Goal: Information Seeking & Learning: Learn about a topic

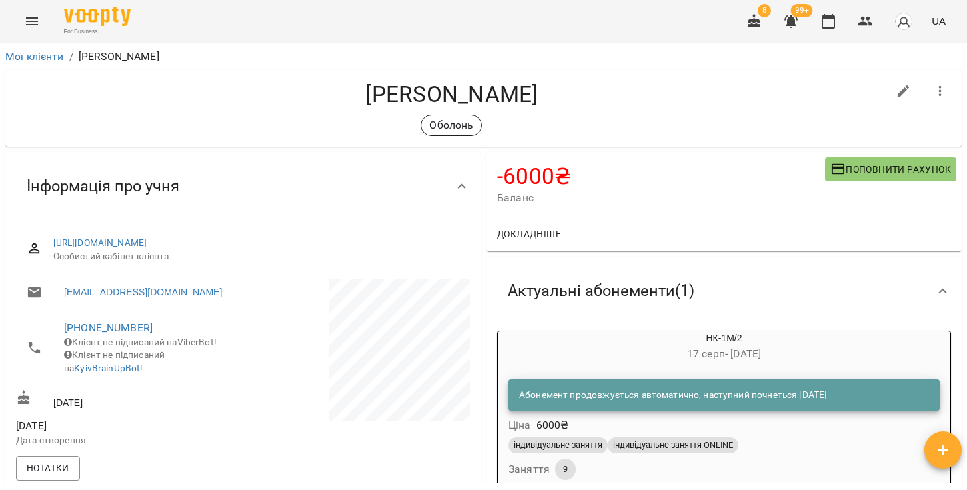
scroll to position [757, 0]
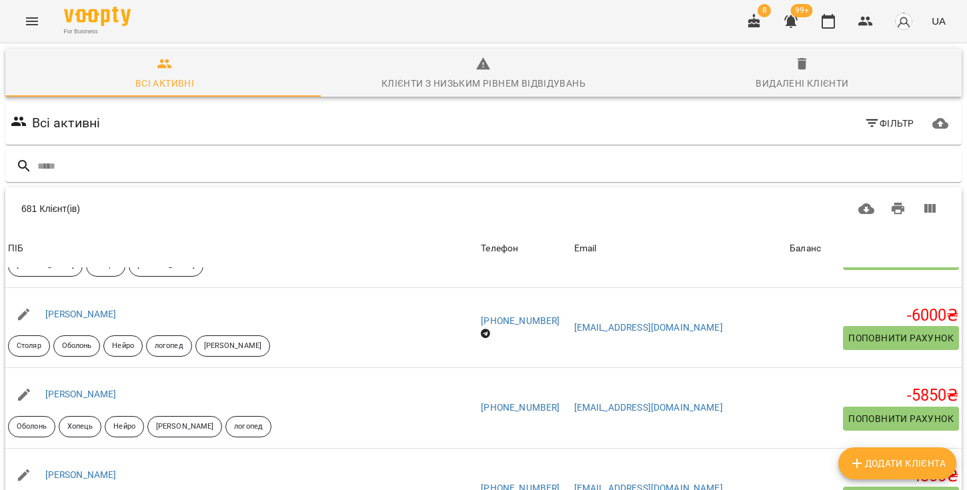
scroll to position [1140, 0]
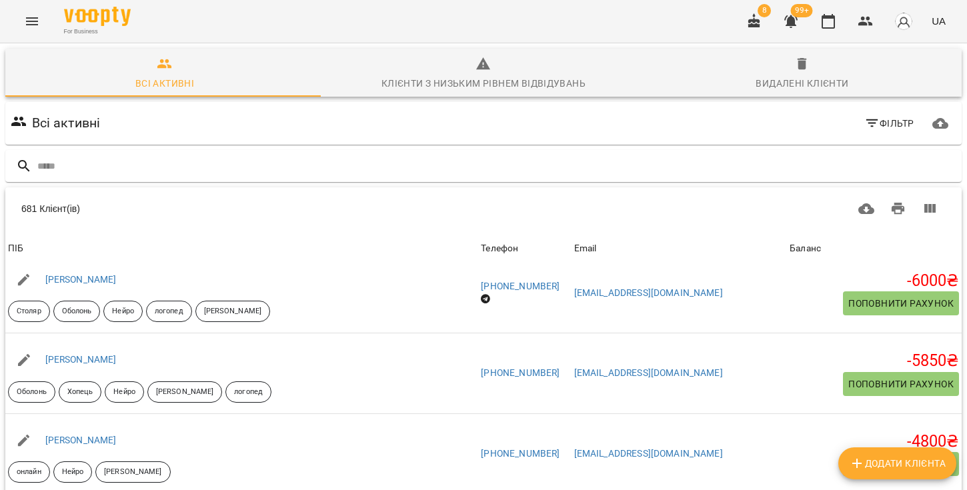
click at [795, 21] on icon "button" at bounding box center [790, 21] width 13 height 13
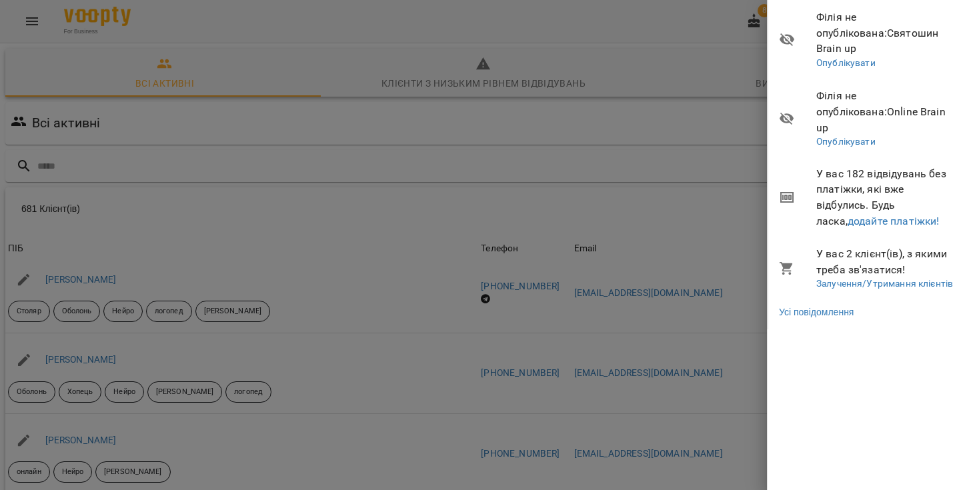
click at [641, 20] on div at bounding box center [483, 245] width 967 height 490
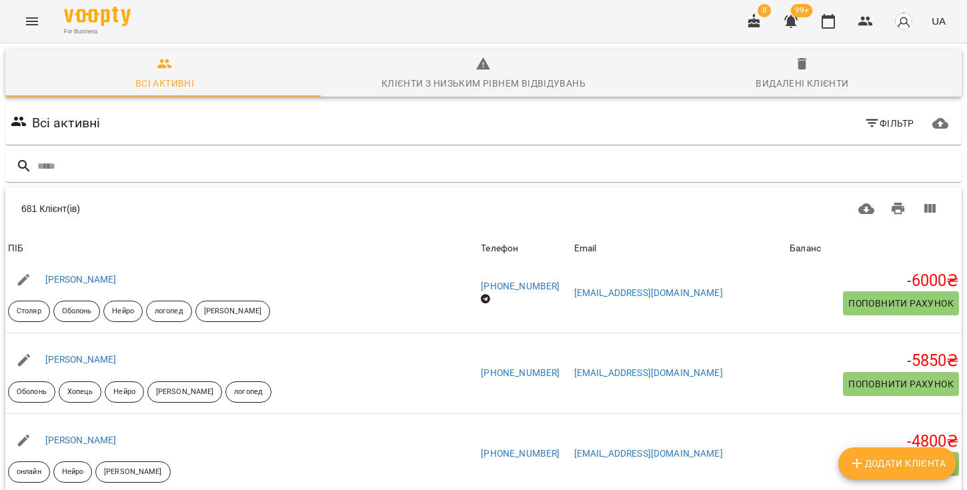
click at [37, 21] on icon "Menu" at bounding box center [32, 21] width 12 height 8
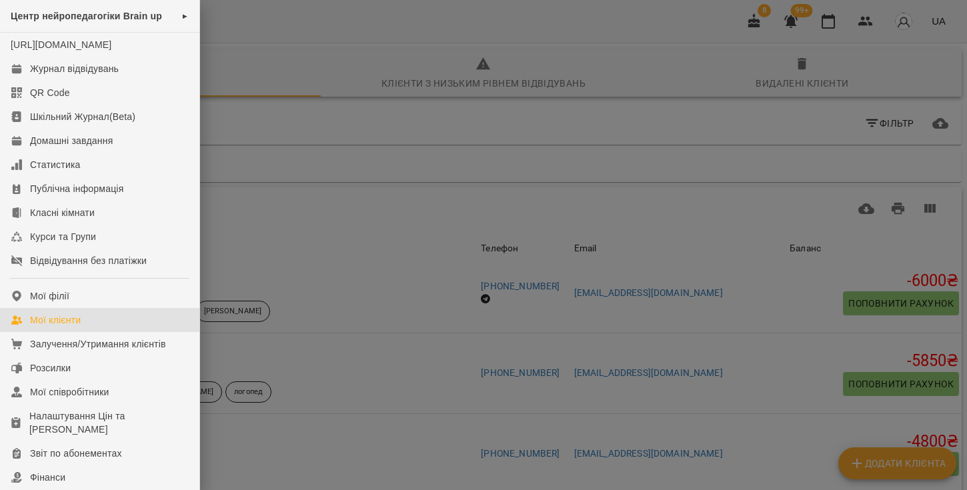
click at [287, 59] on div at bounding box center [483, 245] width 967 height 490
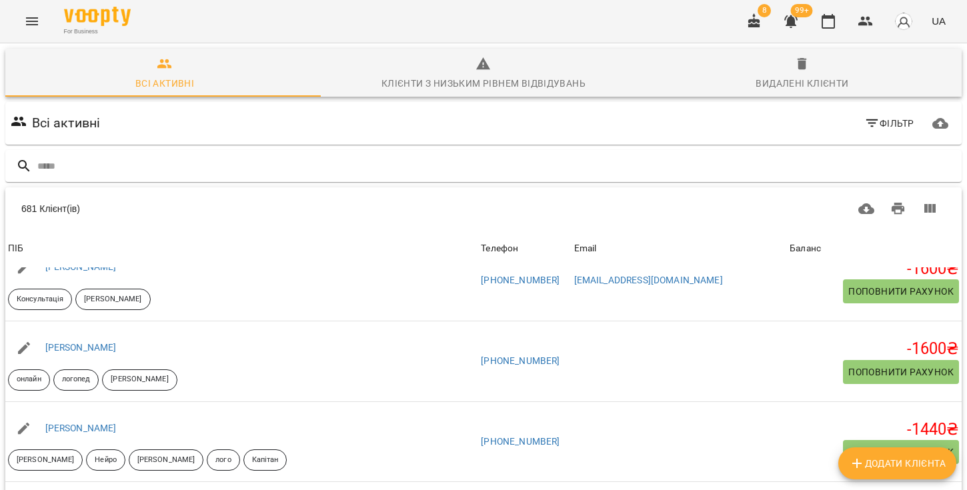
scroll to position [155, 0]
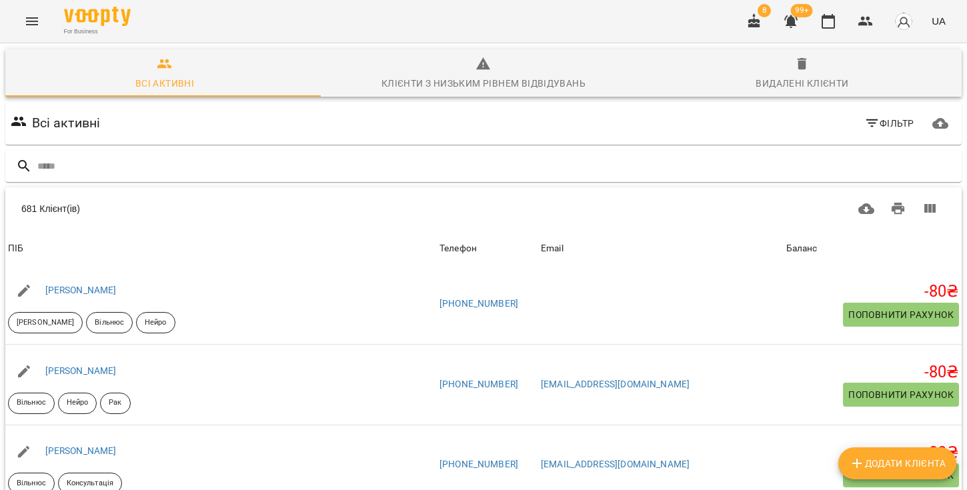
scroll to position [809, 0]
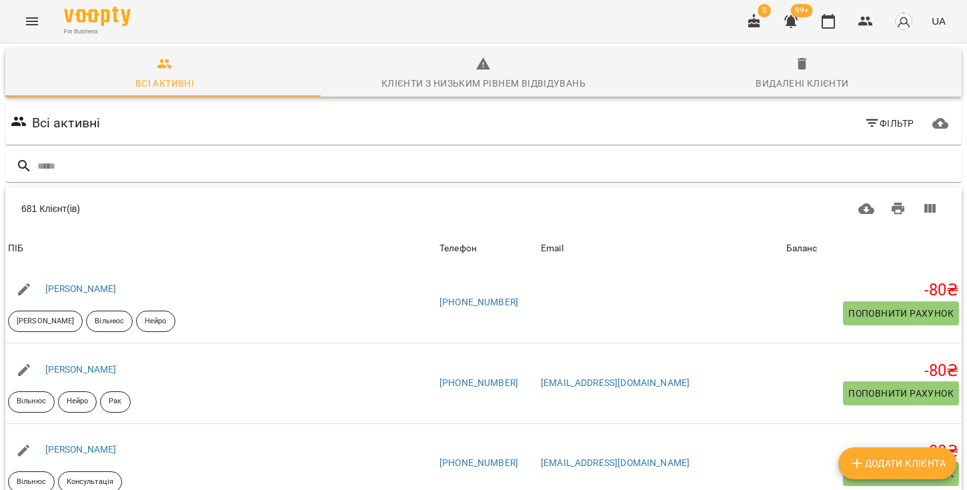
click at [796, 21] on icon "button" at bounding box center [791, 21] width 16 height 16
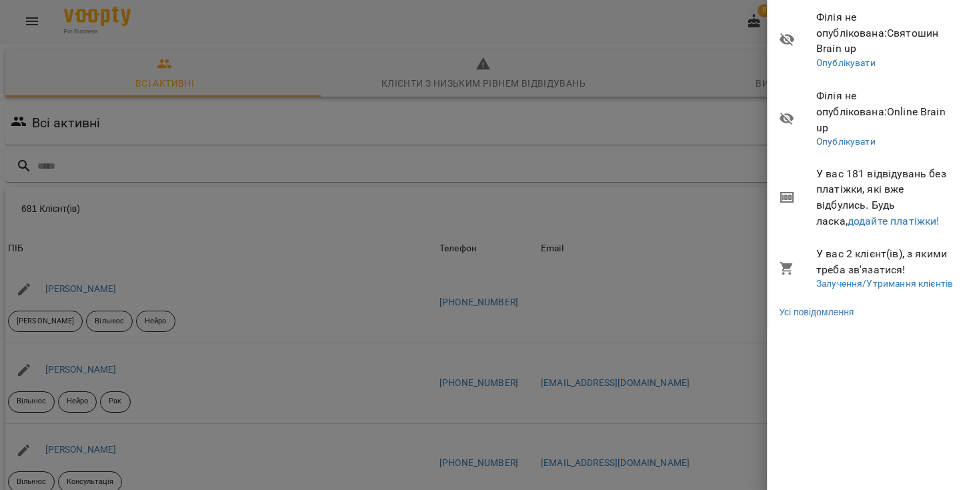
click at [35, 18] on div at bounding box center [483, 245] width 967 height 490
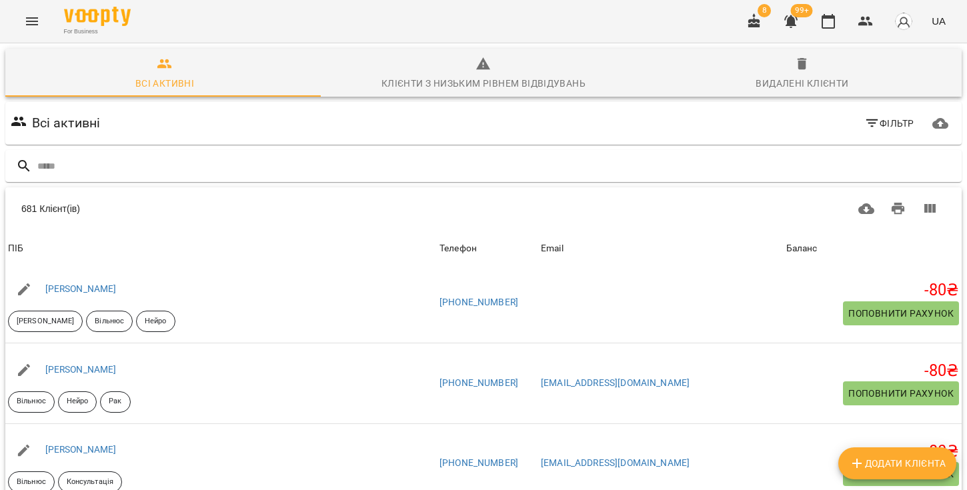
click at [34, 23] on icon "Menu" at bounding box center [32, 21] width 16 height 16
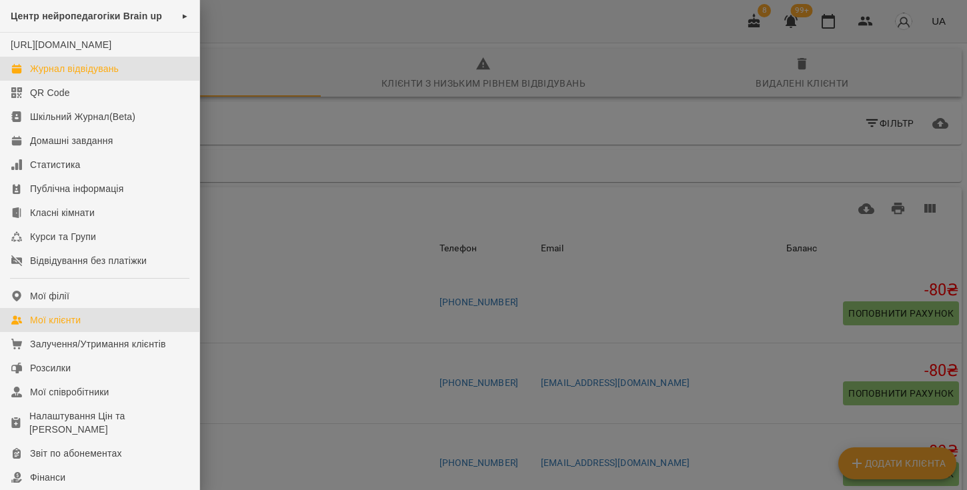
click at [75, 75] on div "Журнал відвідувань" at bounding box center [74, 68] width 89 height 13
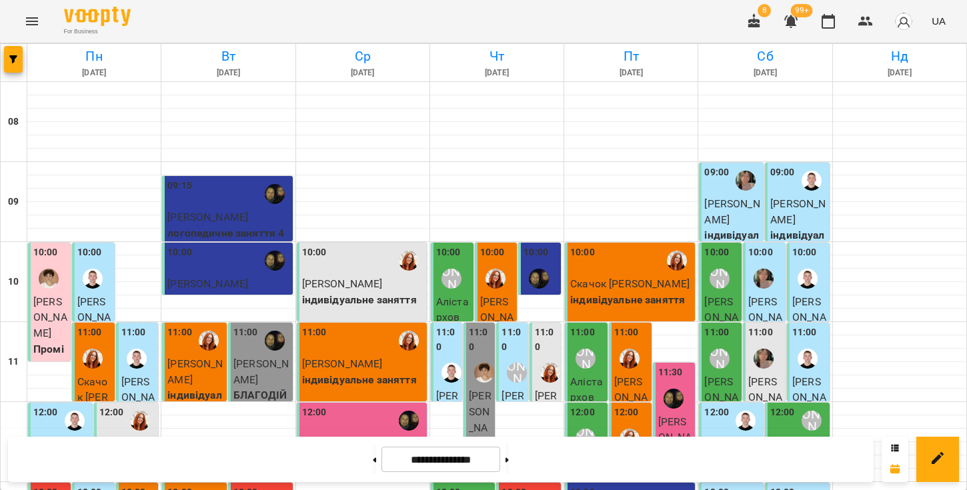
scroll to position [319, 0]
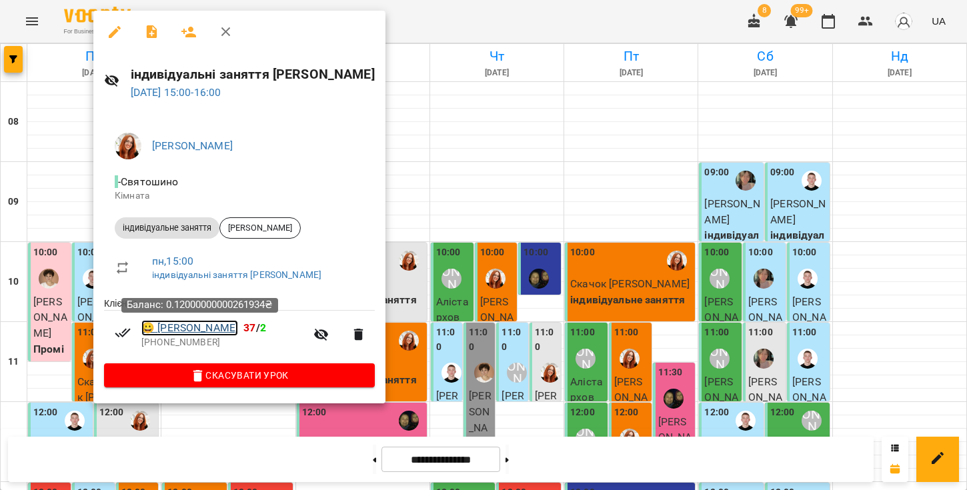
click at [197, 330] on link "😀 Макієвський Максим" at bounding box center [189, 328] width 97 height 16
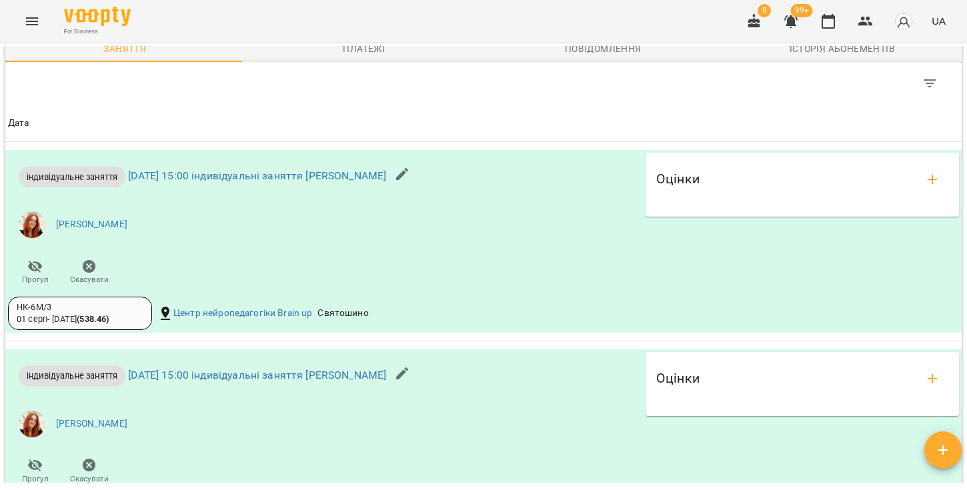
scroll to position [1157, 0]
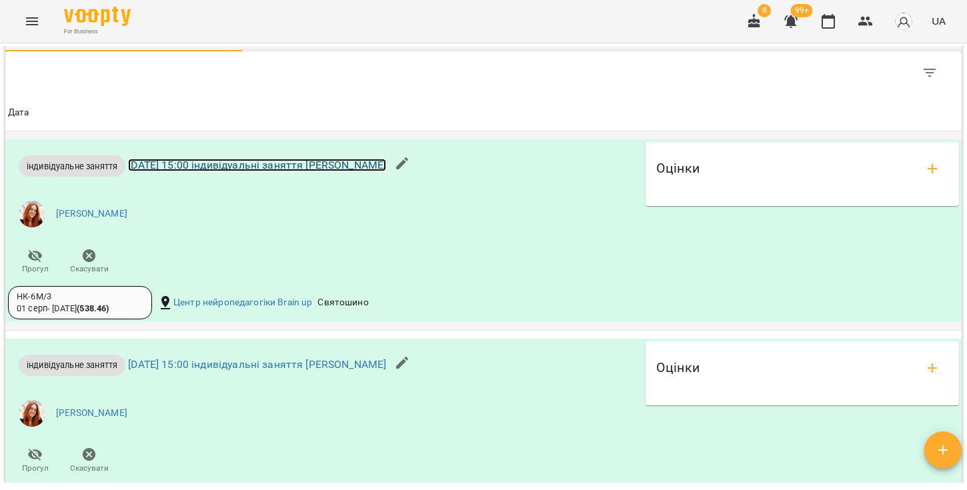
click at [298, 171] on link "пн 11 серп 2025 15:00 індивідуальні заняття Зоряна Кобзар" at bounding box center [257, 165] width 258 height 13
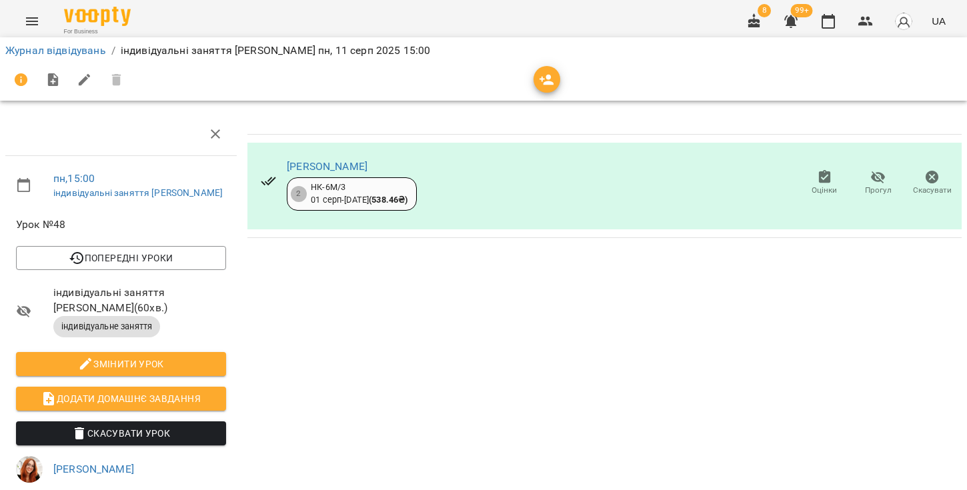
scroll to position [183, 0]
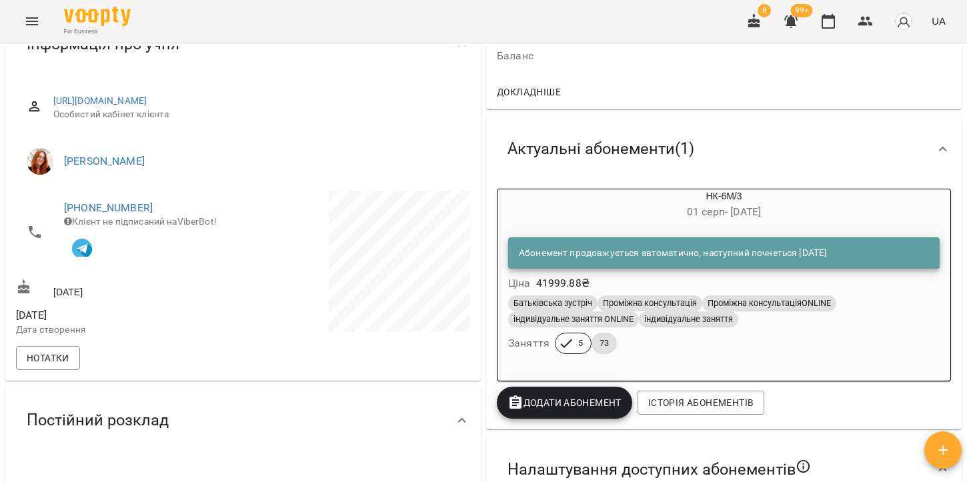
scroll to position [97, 0]
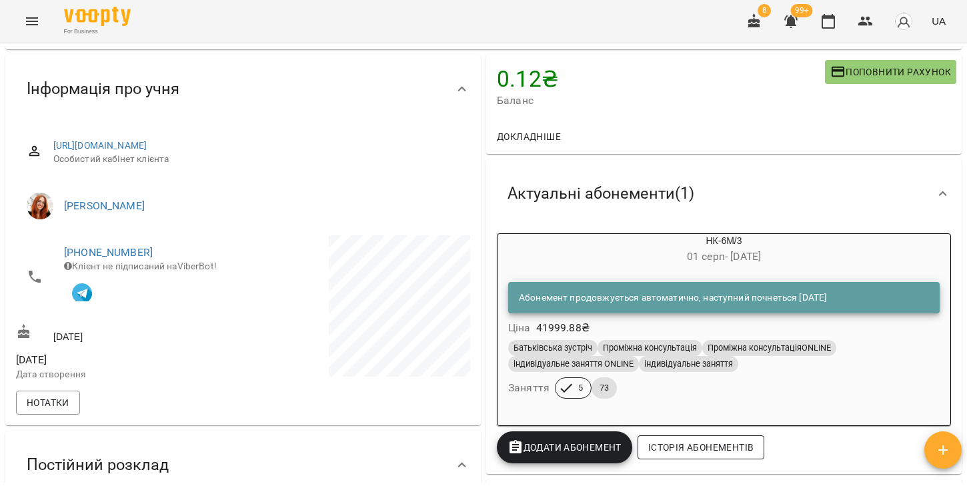
click at [670, 450] on span "Історія абонементів" at bounding box center [700, 448] width 105 height 16
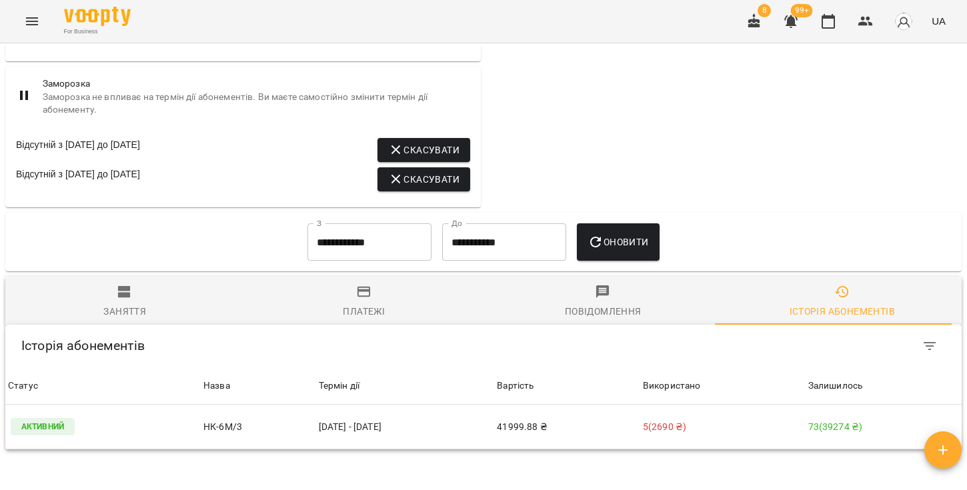
scroll to position [876, 0]
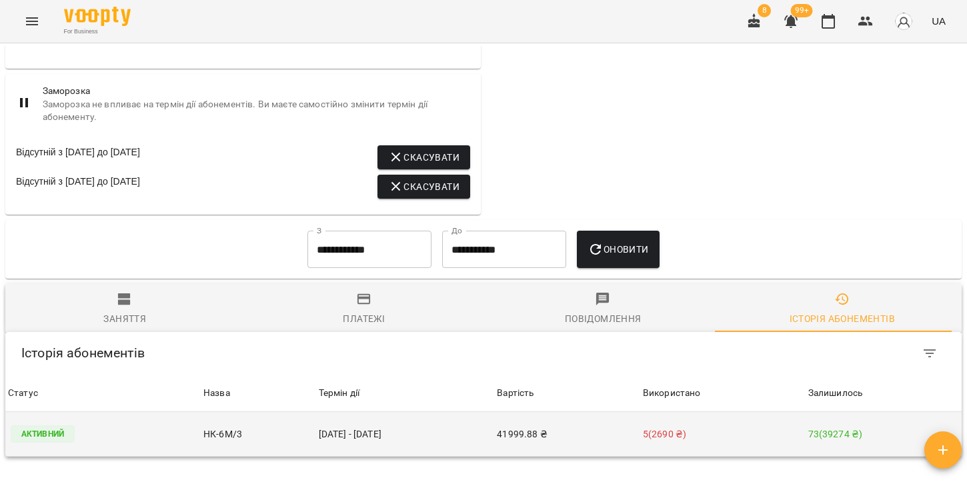
click at [325, 412] on td "01 серп - 07 лют" at bounding box center [405, 434] width 179 height 45
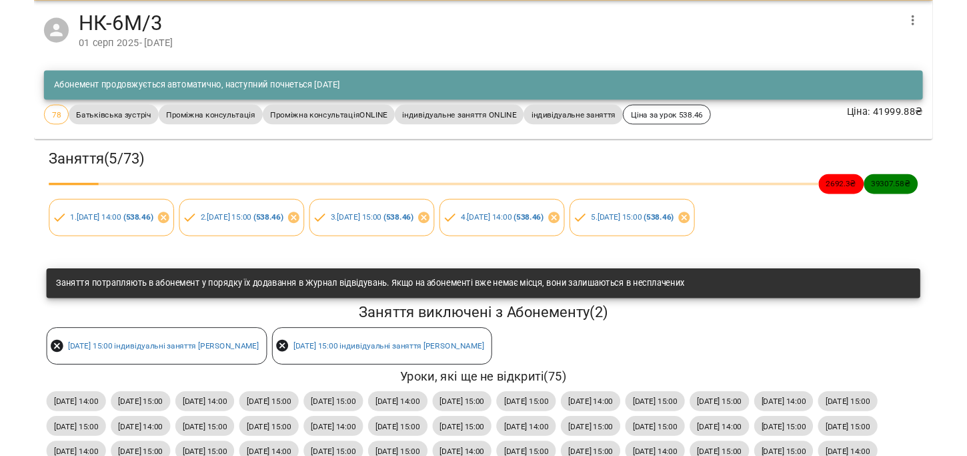
scroll to position [0, 0]
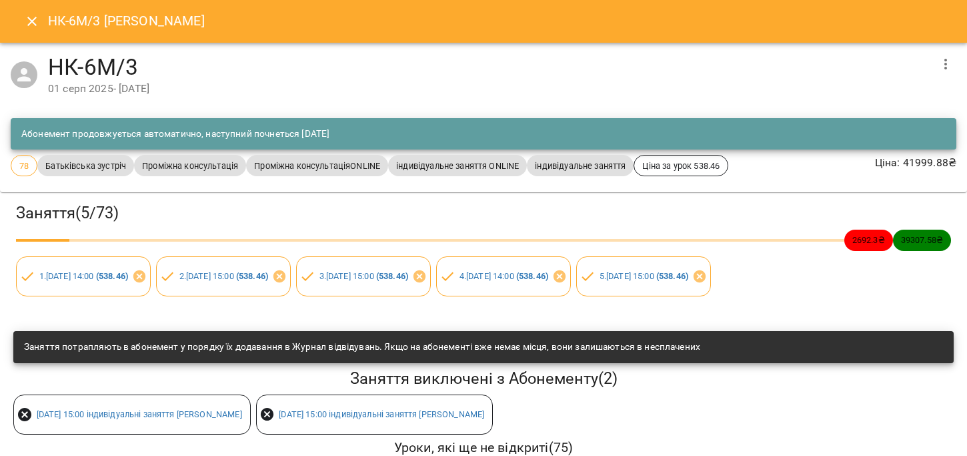
click at [453, 207] on h3 "Заняття ( 5 / 73 )" at bounding box center [483, 213] width 935 height 21
click at [82, 166] on span "Батьківська зустріч" at bounding box center [85, 165] width 97 height 13
click at [363, 165] on span "Проміжна консультаціяONLINE" at bounding box center [317, 165] width 142 height 13
click at [424, 165] on span "індивідуальне заняття ONLINE" at bounding box center [457, 165] width 139 height 13
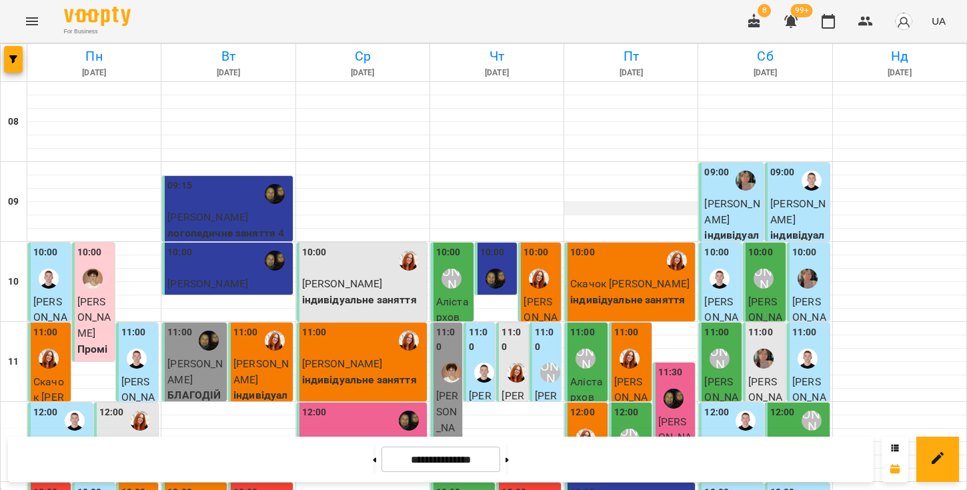
scroll to position [354, 0]
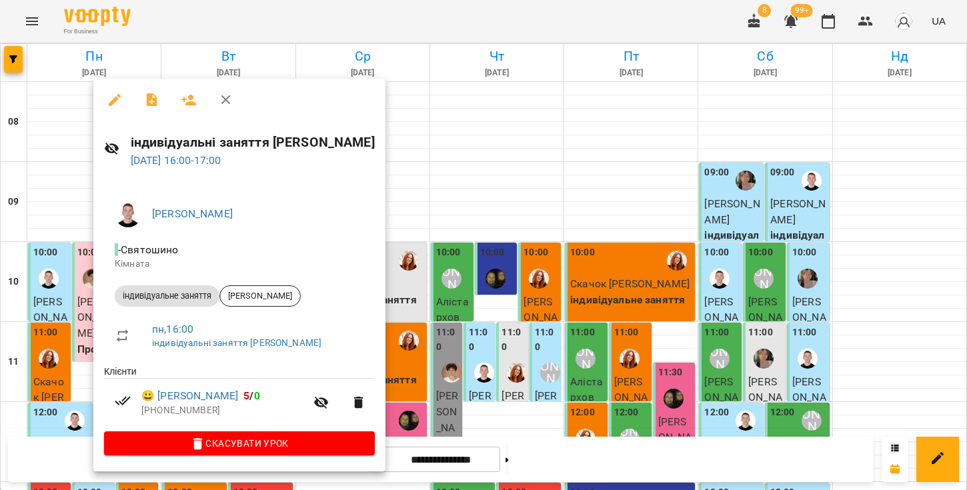
click at [226, 95] on icon "button" at bounding box center [226, 100] width 16 height 16
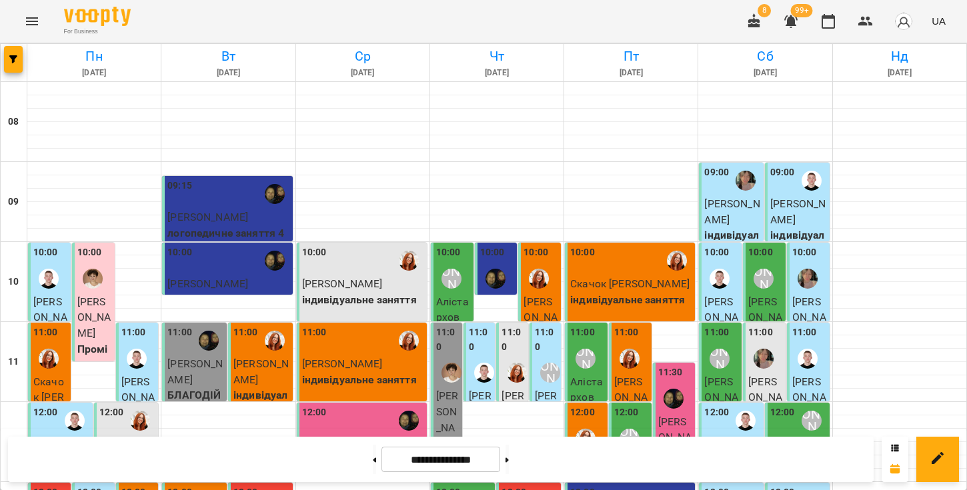
scroll to position [699, 0]
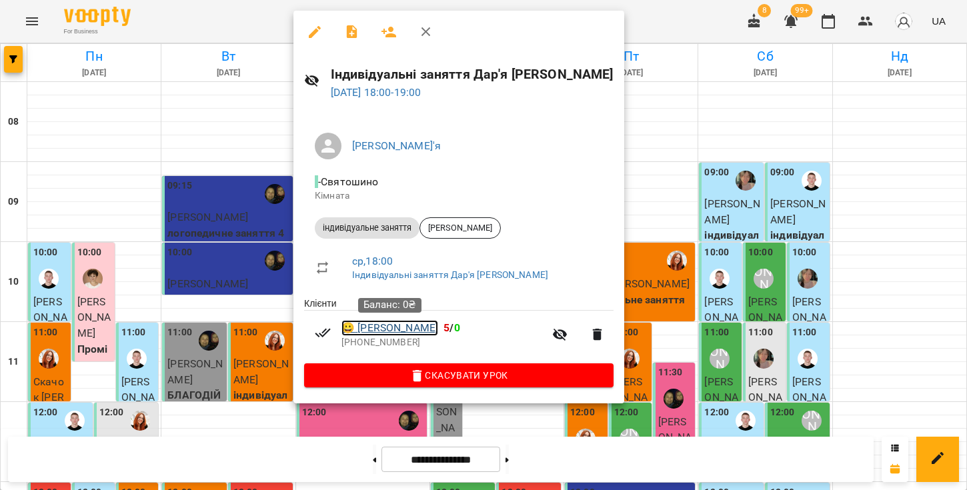
click at [380, 329] on link "😀 Шиманська Віра" at bounding box center [389, 328] width 97 height 16
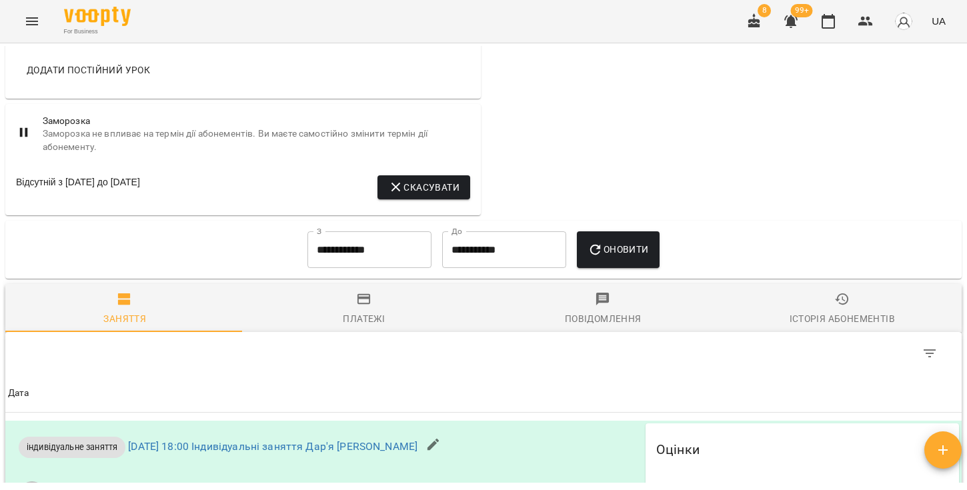
scroll to position [717, 0]
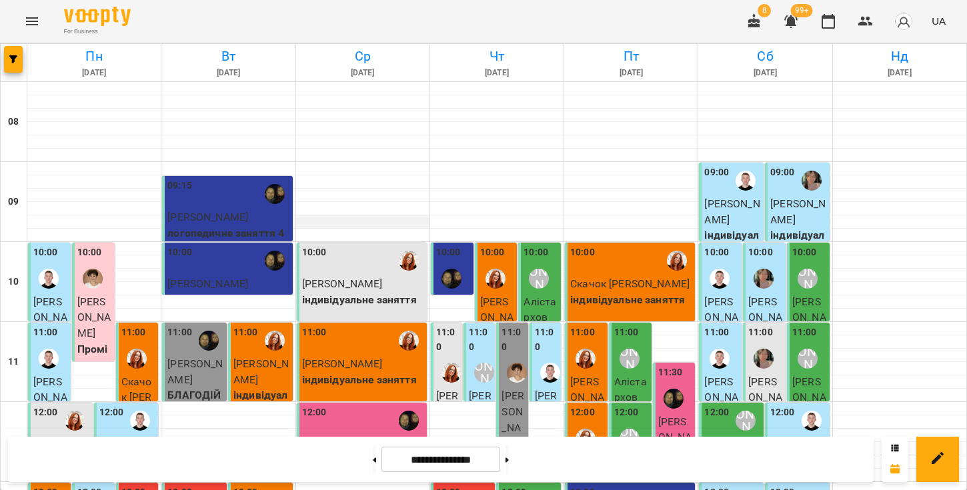
scroll to position [97, 0]
click at [536, 294] on p "Алістархов [PERSON_NAME]" at bounding box center [541, 333] width 35 height 79
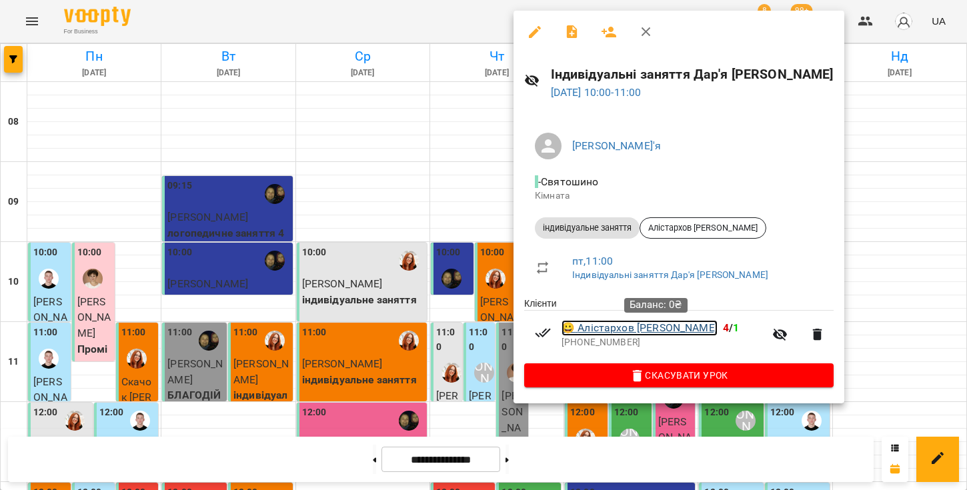
click at [626, 328] on link "😀 Алістархов [PERSON_NAME]" at bounding box center [640, 328] width 156 height 16
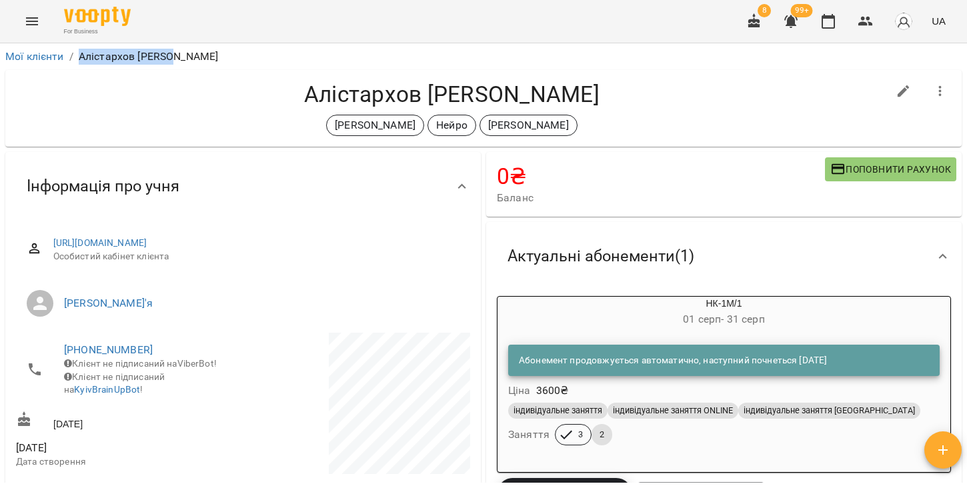
drag, startPoint x: 80, startPoint y: 55, endPoint x: 171, endPoint y: 52, distance: 90.8
click at [171, 52] on p "Алістархов [PERSON_NAME]" at bounding box center [149, 57] width 140 height 16
copy p "Алістархов [PERSON_NAME]"
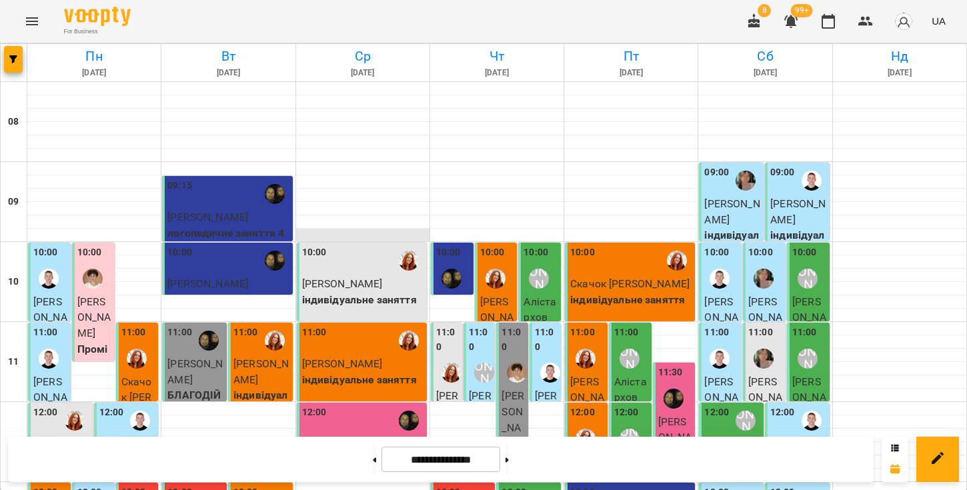
scroll to position [716, 0]
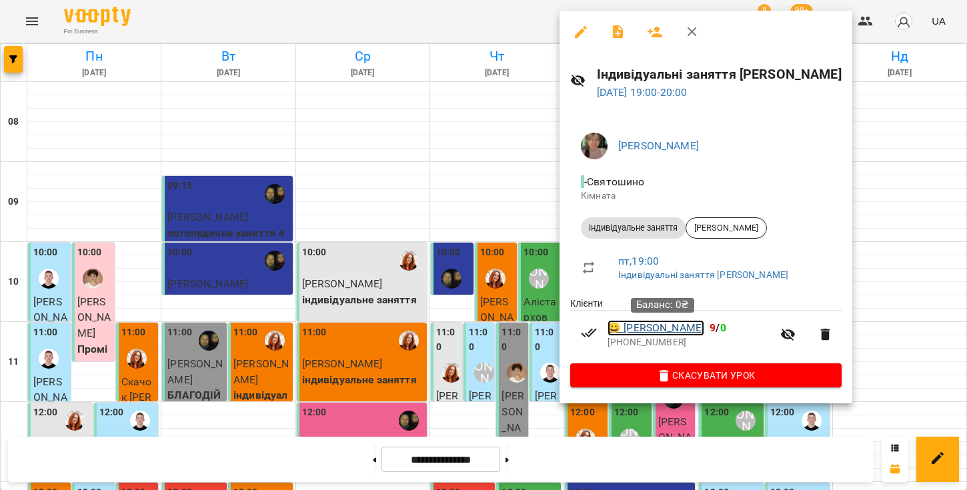
click at [680, 331] on link "😀 [PERSON_NAME]" at bounding box center [656, 328] width 97 height 16
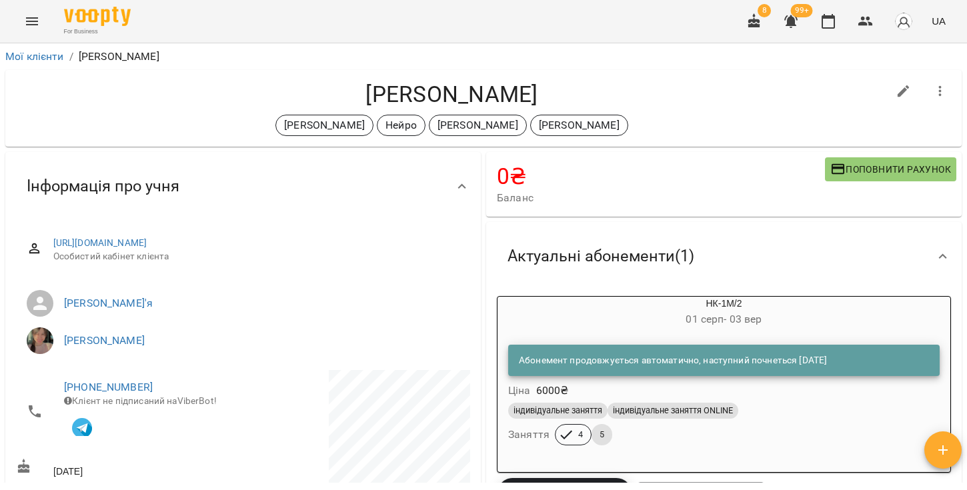
drag, startPoint x: 193, startPoint y: 55, endPoint x: 79, endPoint y: 56, distance: 114.1
click at [79, 56] on ol "Мої клієнти / [PERSON_NAME]" at bounding box center [483, 57] width 956 height 16
copy p "[PERSON_NAME]"
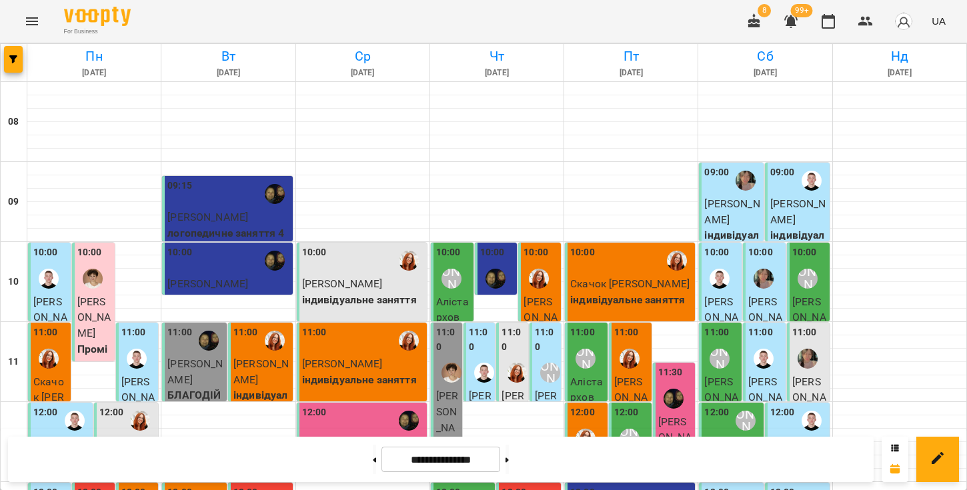
scroll to position [753, 0]
click at [752, 21] on icon "button" at bounding box center [754, 20] width 12 height 15
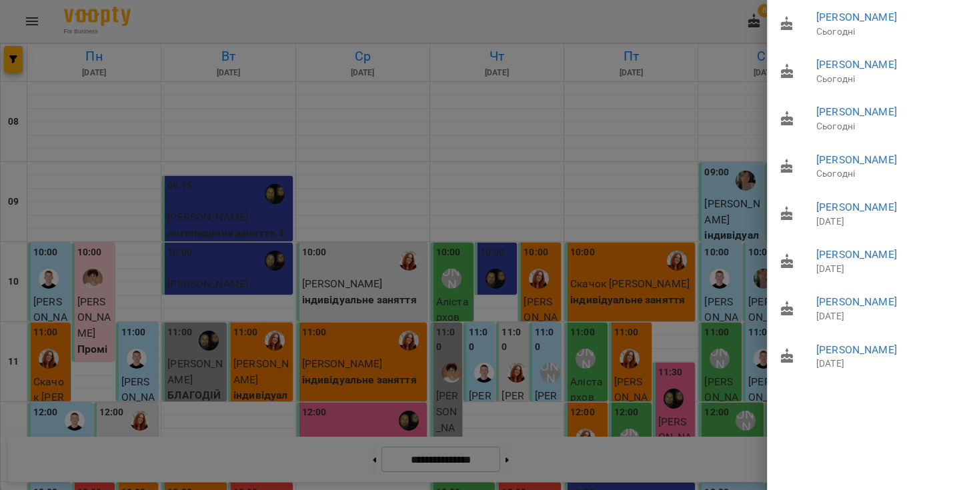
click at [664, 16] on div at bounding box center [483, 245] width 967 height 490
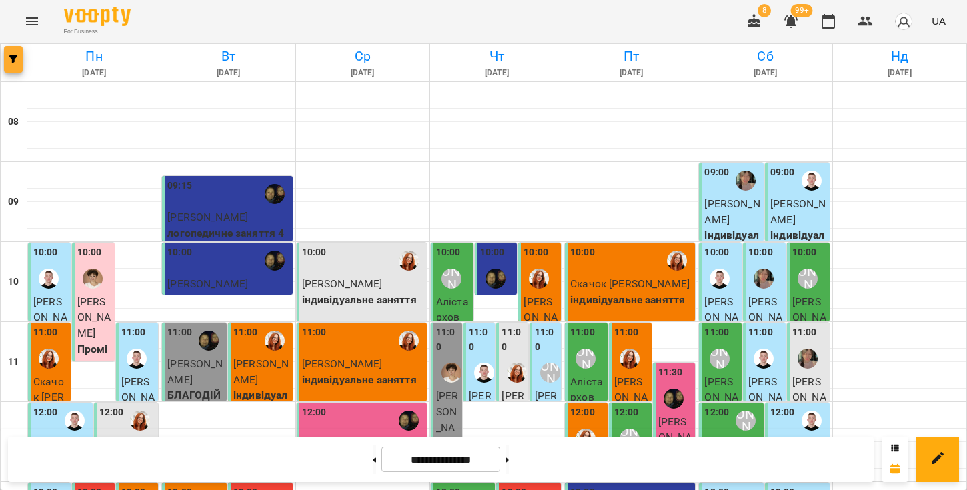
click at [15, 51] on button "button" at bounding box center [13, 59] width 19 height 27
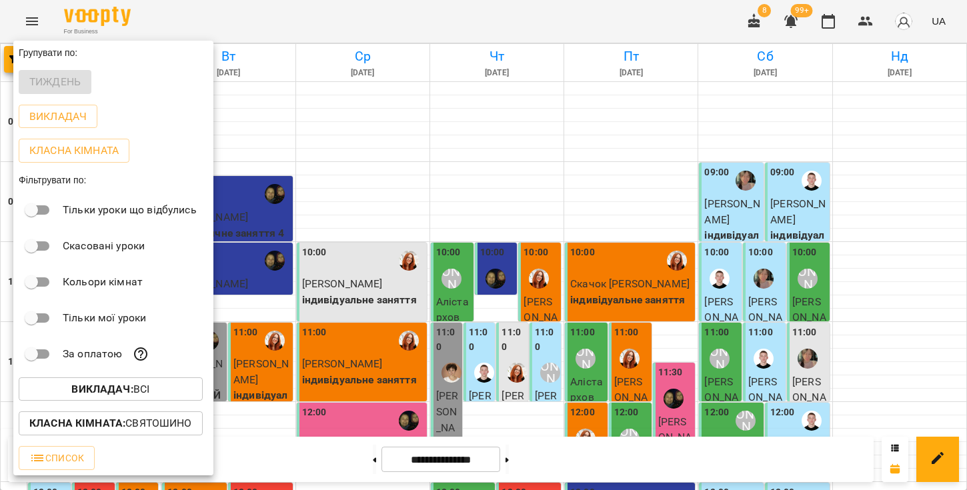
click at [373, 385] on div at bounding box center [483, 245] width 967 height 490
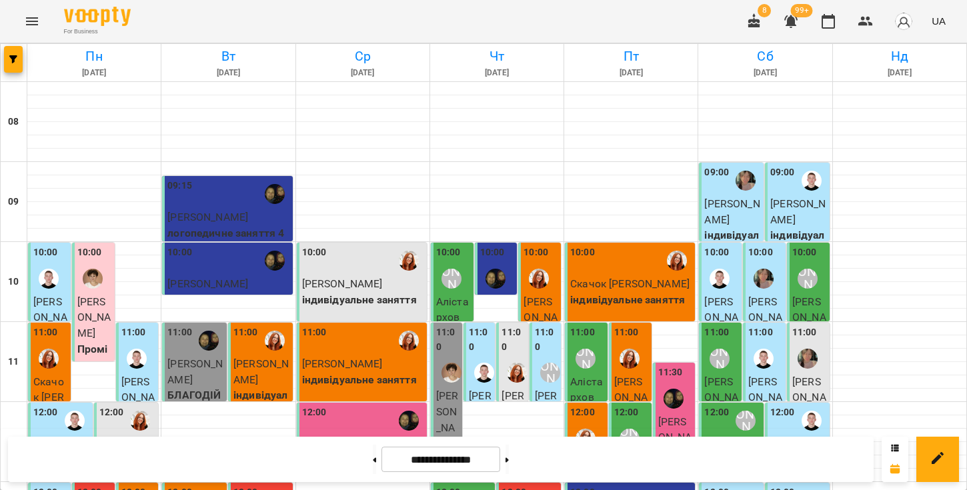
scroll to position [690, 0]
click at [15, 65] on button "button" at bounding box center [13, 59] width 19 height 27
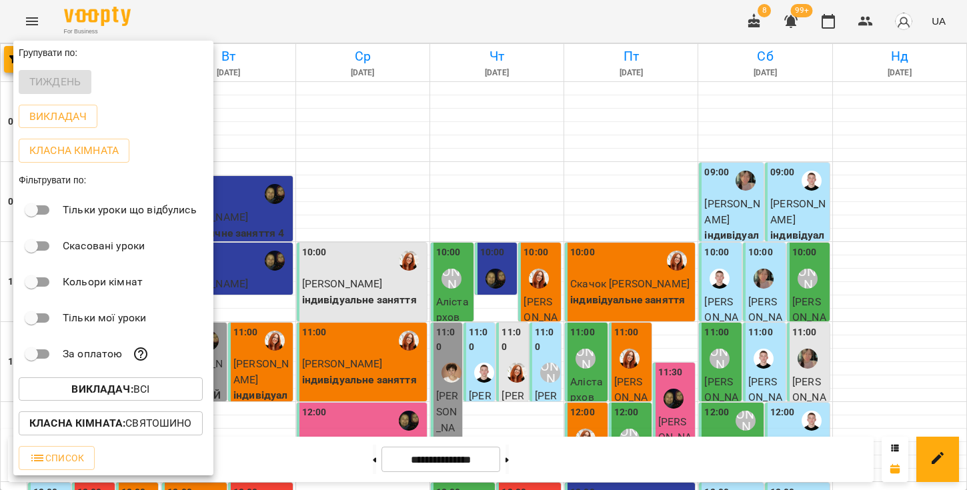
click at [99, 426] on b "Класна кімната :" at bounding box center [77, 423] width 96 height 13
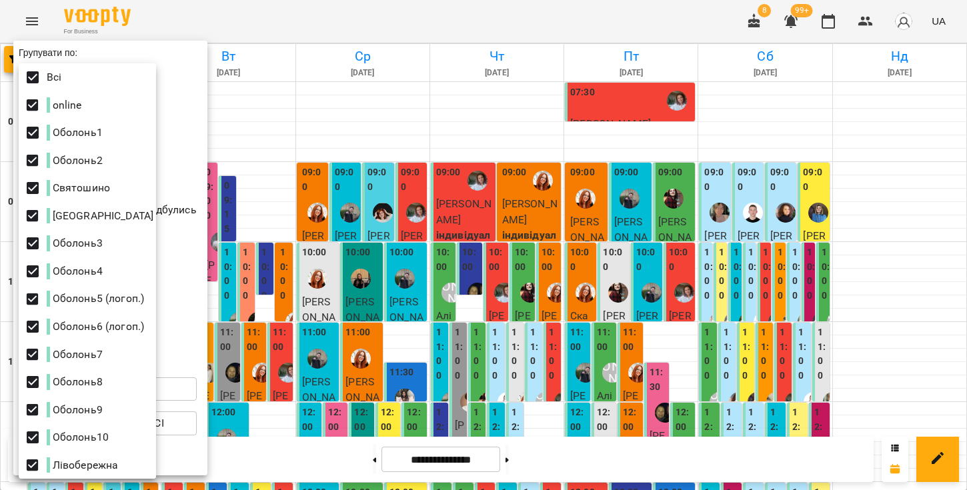
click at [188, 307] on div at bounding box center [483, 245] width 967 height 490
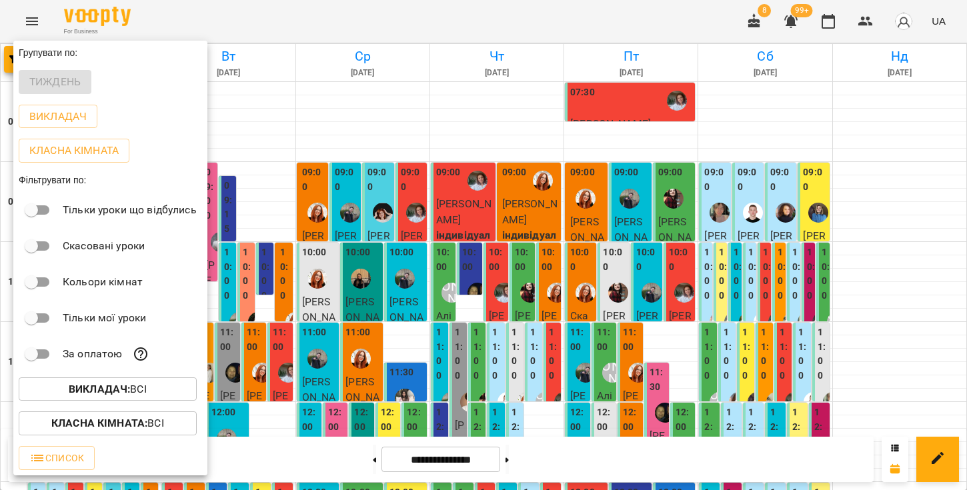
click at [66, 79] on div "Тиждень" at bounding box center [110, 82] width 194 height 35
click at [402, 378] on div at bounding box center [483, 245] width 967 height 490
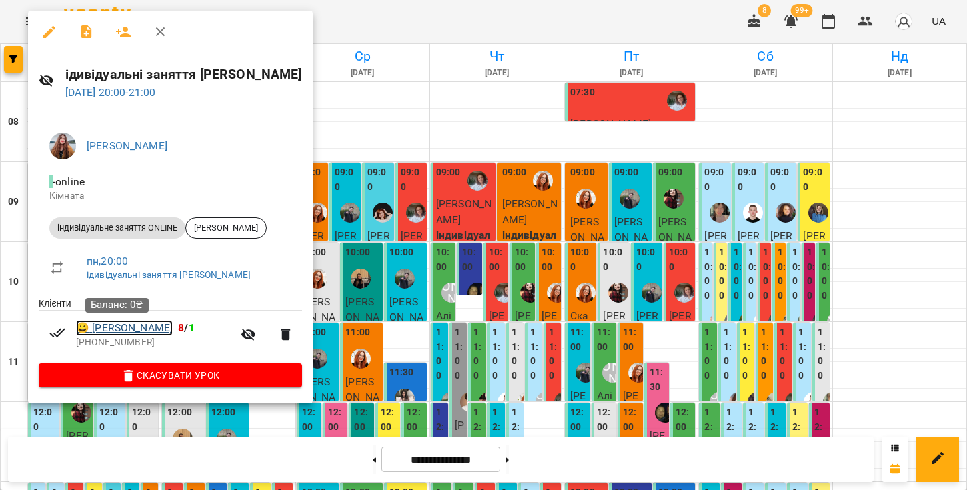
click at [117, 327] on link "😀 [PERSON_NAME]" at bounding box center [124, 328] width 97 height 16
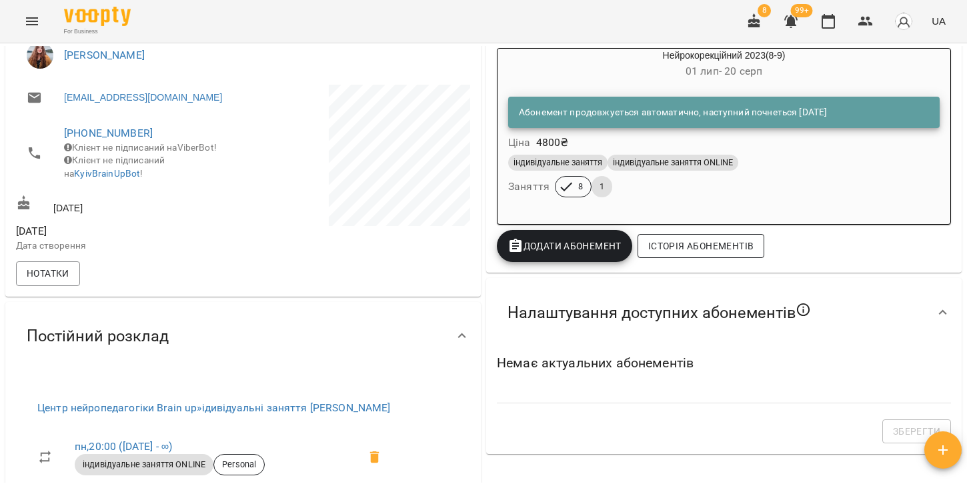
scroll to position [255, 0]
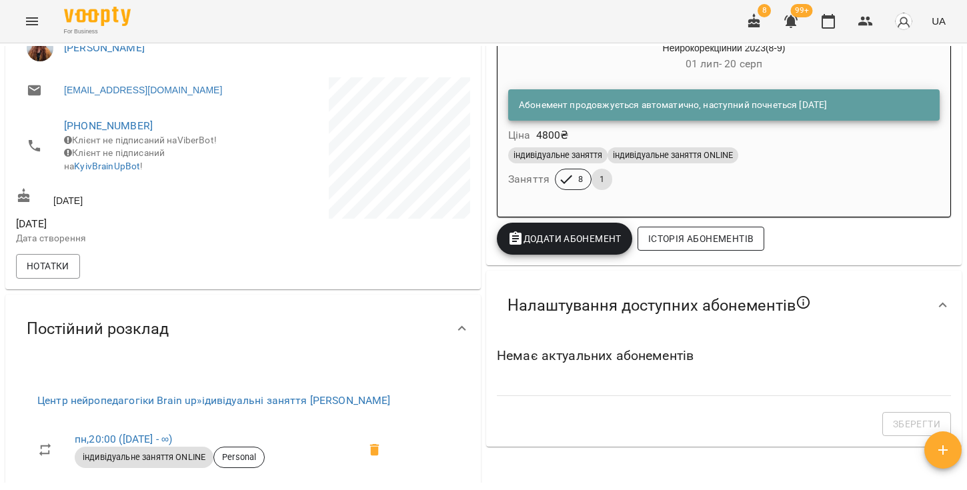
click at [672, 243] on span "Історія абонементів" at bounding box center [700, 239] width 105 height 16
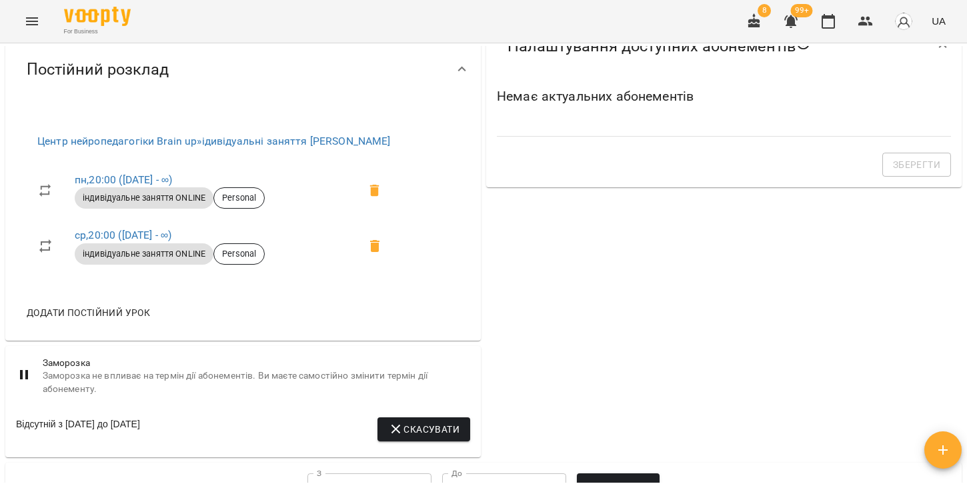
scroll to position [377, 0]
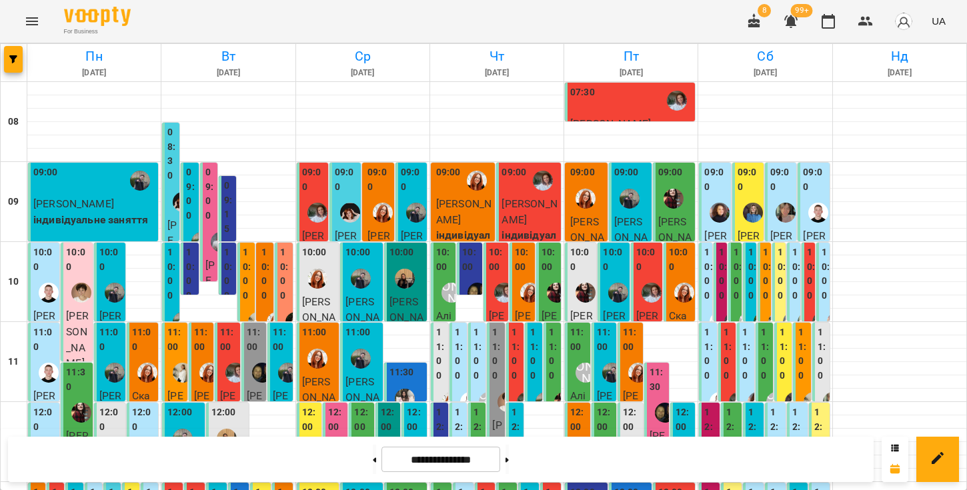
scroll to position [758, 0]
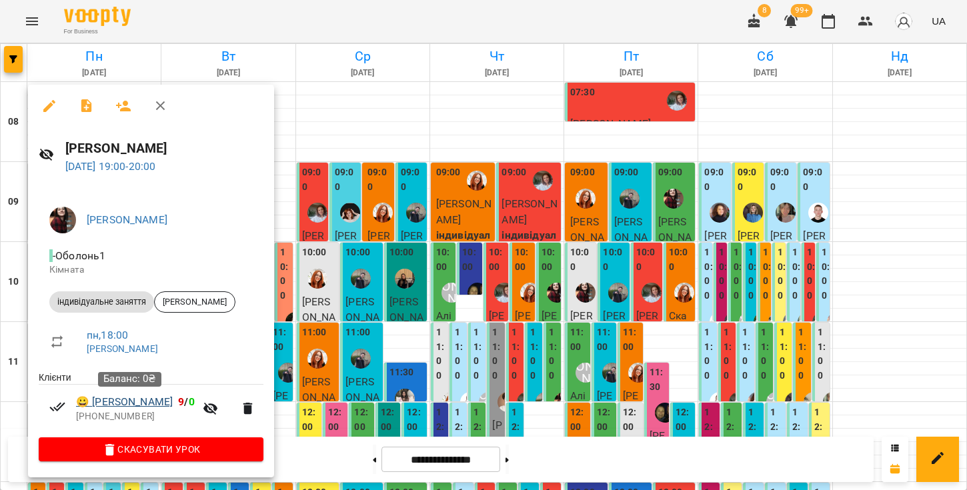
drag, startPoint x: 185, startPoint y: 405, endPoint x: 87, endPoint y: 400, distance: 98.2
click at [87, 400] on span "😀 [PERSON_NAME] 9 / 0" at bounding box center [135, 402] width 119 height 16
copy link "[PERSON_NAME]"
click at [117, 404] on link "😀 [PERSON_NAME]" at bounding box center [124, 402] width 97 height 16
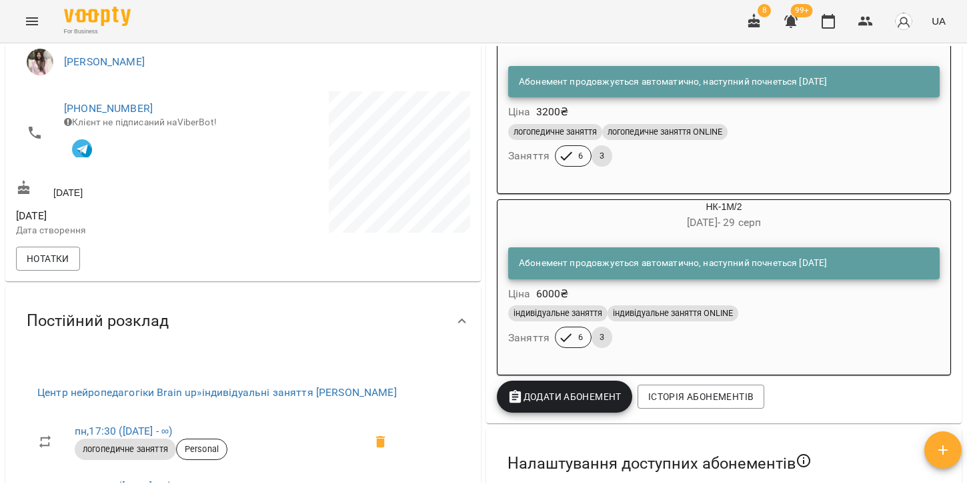
scroll to position [225, 0]
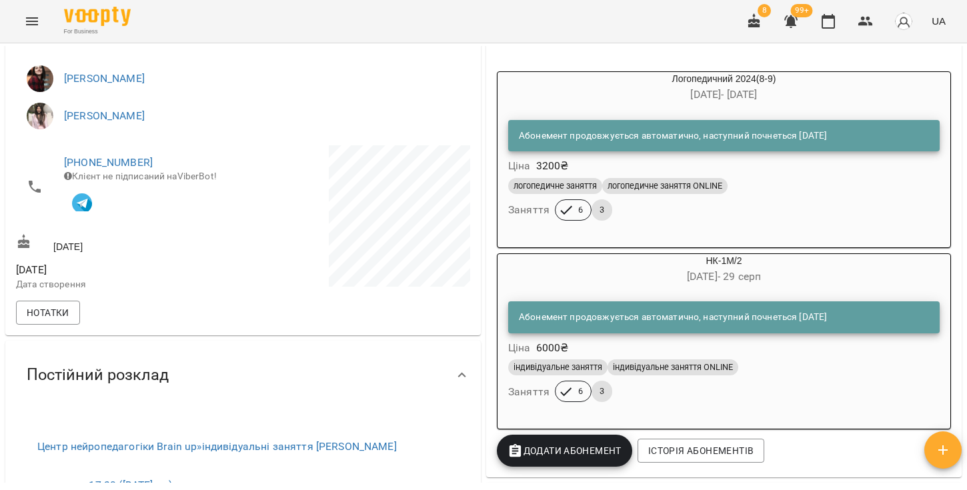
click at [596, 329] on div "Абонемент продовжується автоматично, наступний почнеться [DATE]" at bounding box center [673, 317] width 308 height 24
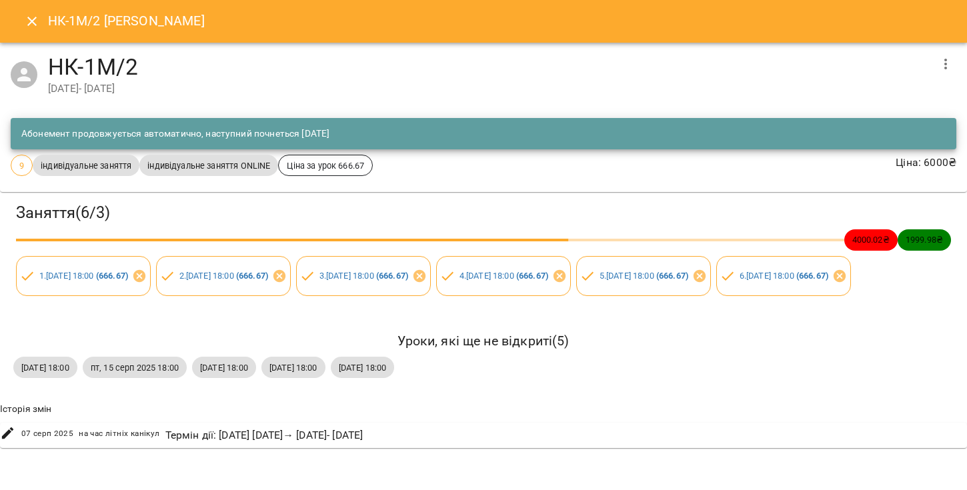
scroll to position [0, 0]
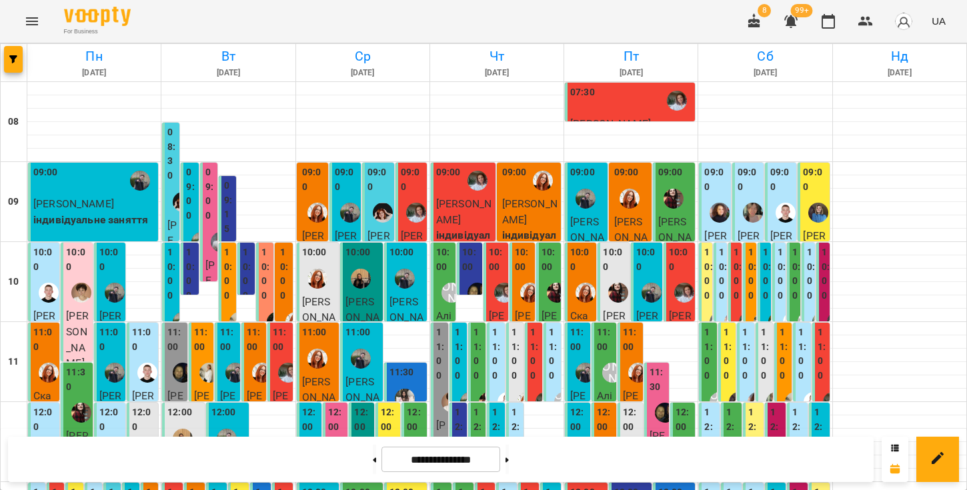
scroll to position [732, 0]
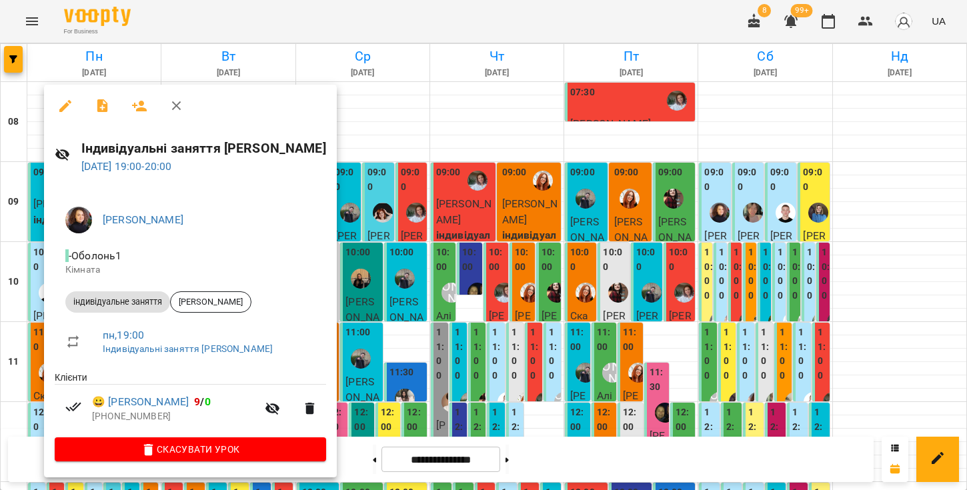
click at [175, 105] on icon "button" at bounding box center [176, 105] width 9 height 9
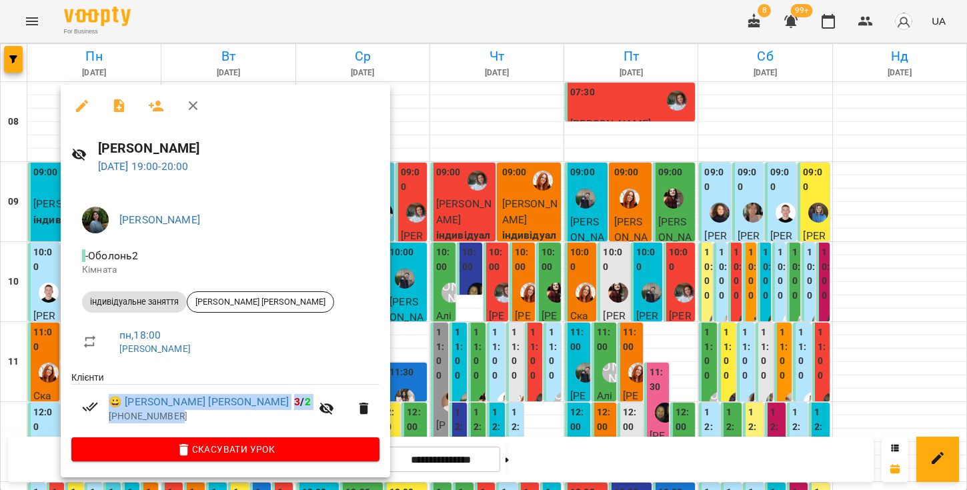
drag, startPoint x: 240, startPoint y: 403, endPoint x: 152, endPoint y: 393, distance: 88.5
click at [152, 393] on li "😀 [PERSON_NAME] [PERSON_NAME] 3 / 2 [PHONE_NUMBER]" at bounding box center [225, 408] width 308 height 47
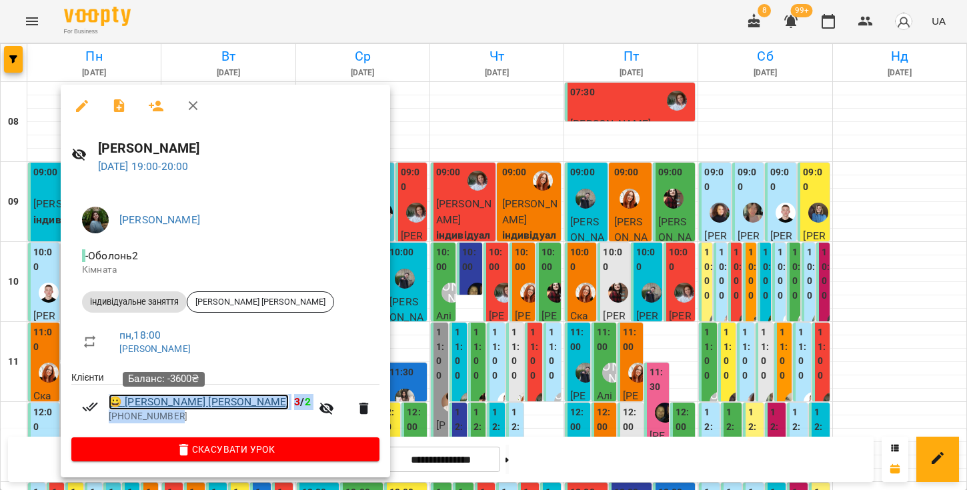
click at [145, 407] on link "😀 [PERSON_NAME]" at bounding box center [199, 402] width 180 height 16
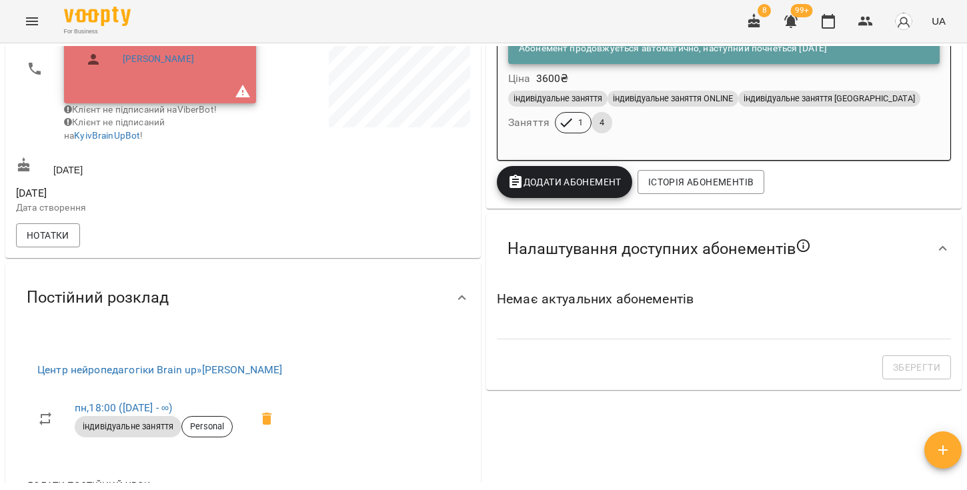
scroll to position [340, 0]
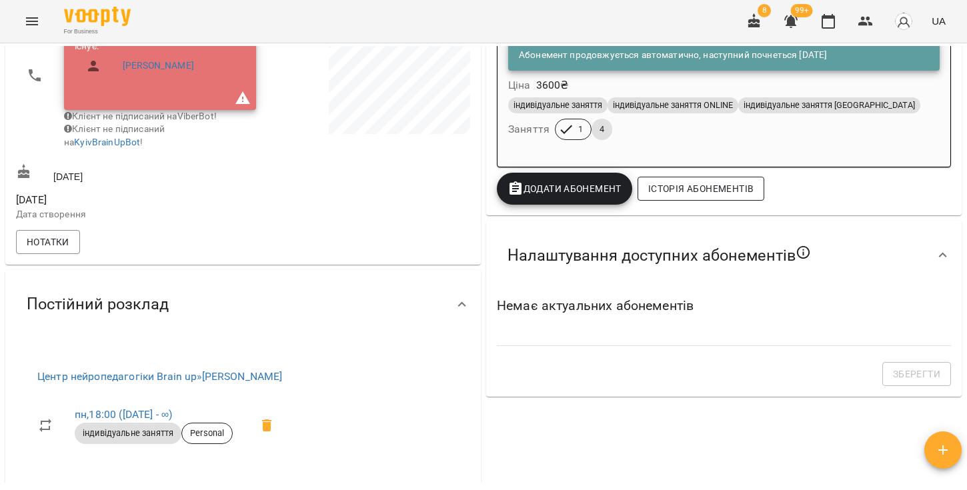
click at [672, 195] on span "Історія абонементів" at bounding box center [700, 189] width 105 height 16
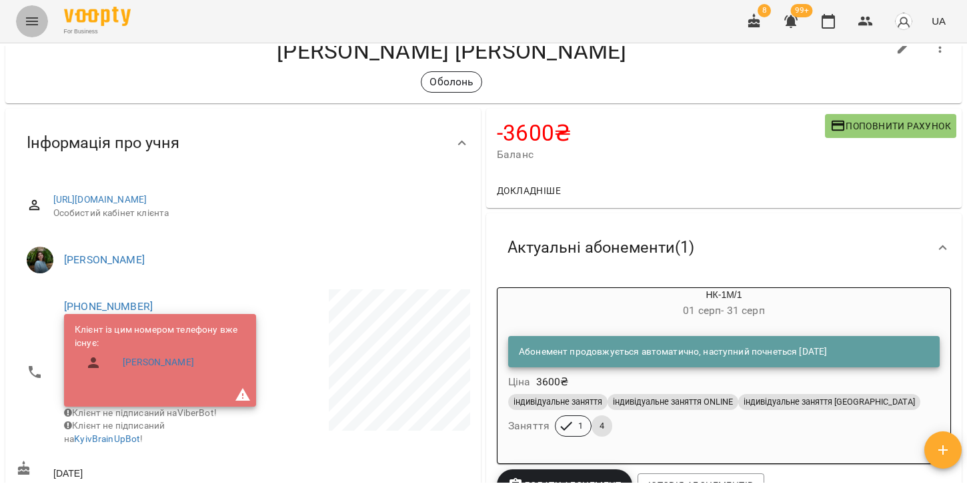
scroll to position [0, 0]
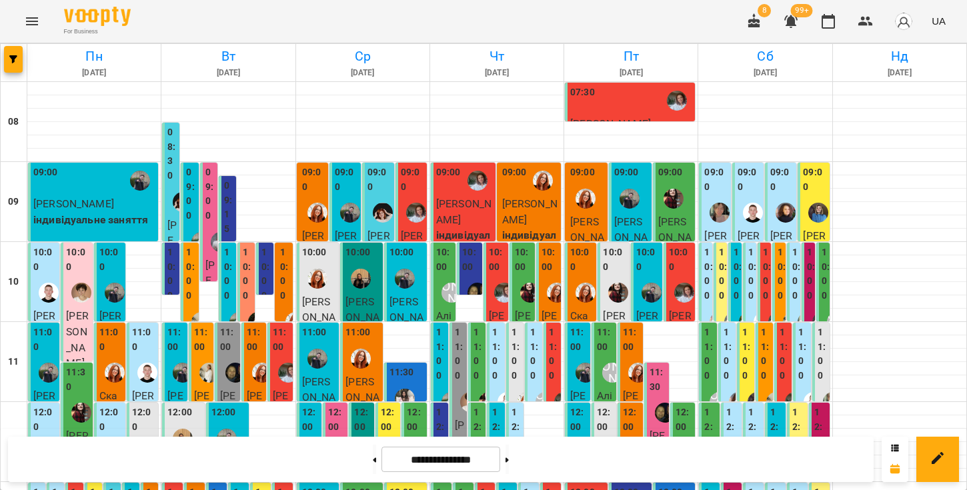
scroll to position [772, 0]
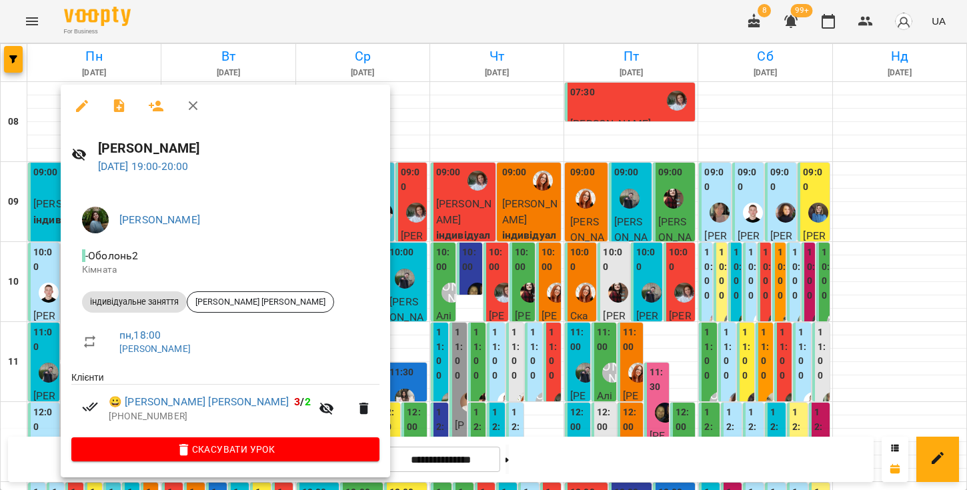
click at [190, 107] on icon "button" at bounding box center [193, 106] width 16 height 16
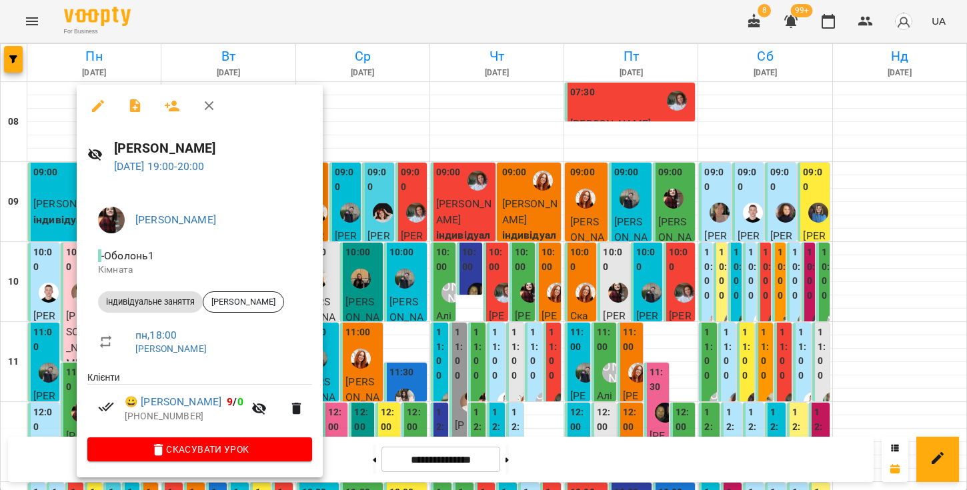
click at [204, 107] on icon "button" at bounding box center [209, 106] width 16 height 16
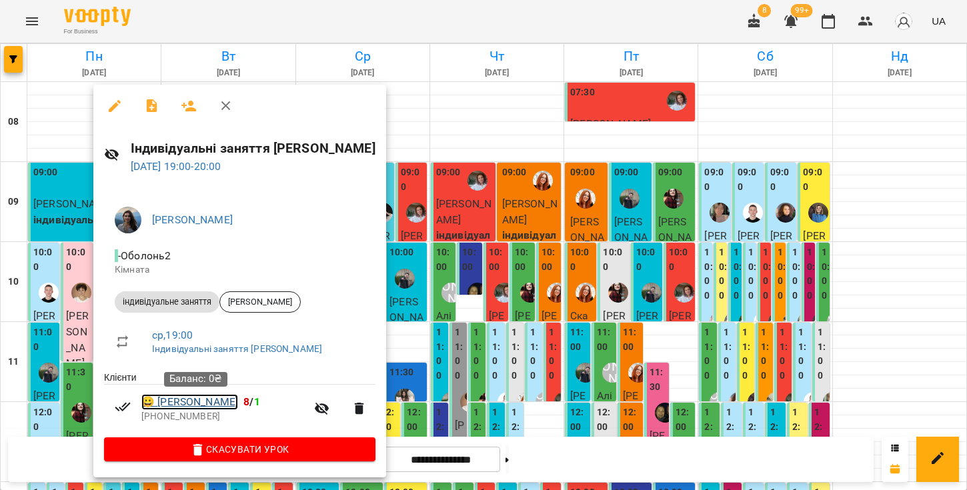
click at [224, 403] on link "😀 [PERSON_NAME]" at bounding box center [189, 402] width 97 height 16
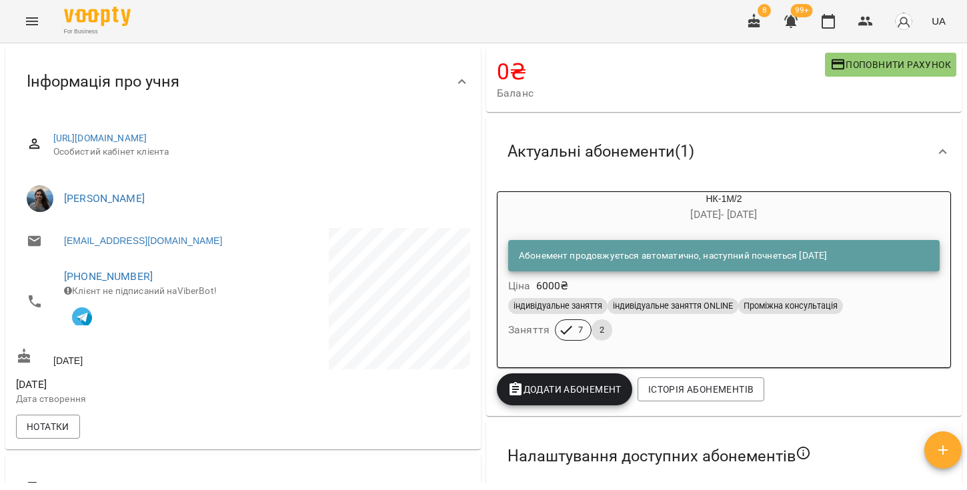
scroll to position [106, 0]
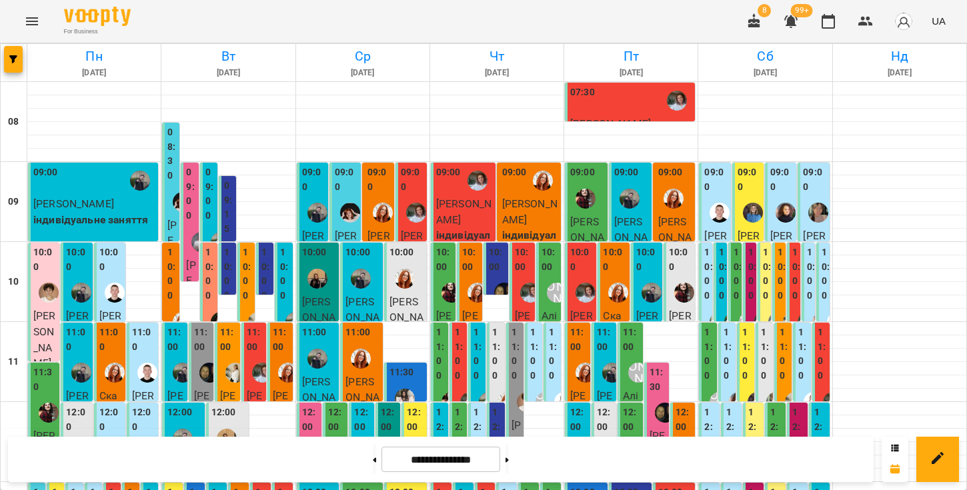
scroll to position [772, 0]
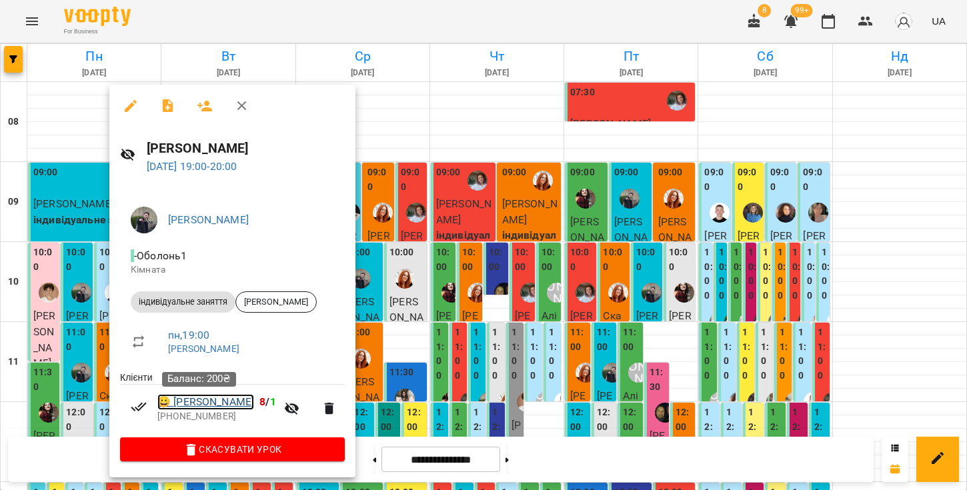
click at [209, 403] on link "😀 [PERSON_NAME]" at bounding box center [205, 402] width 97 height 16
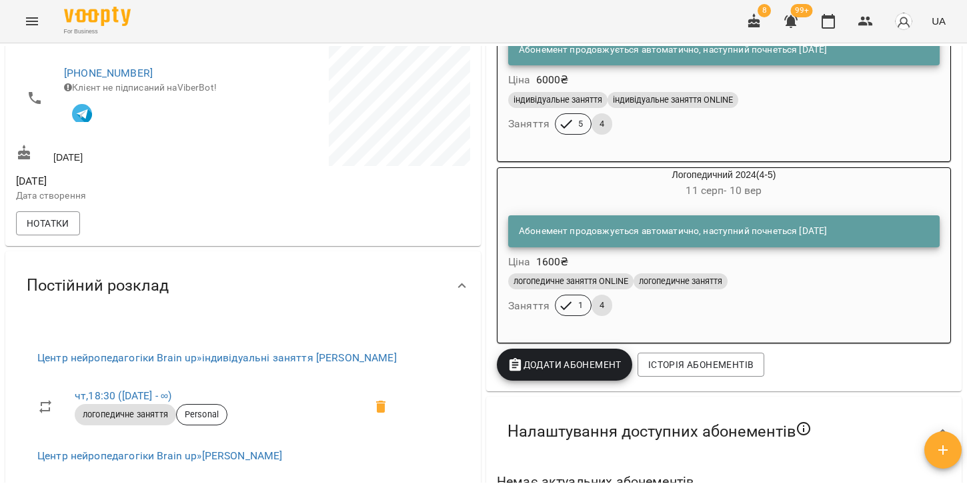
scroll to position [235, 0]
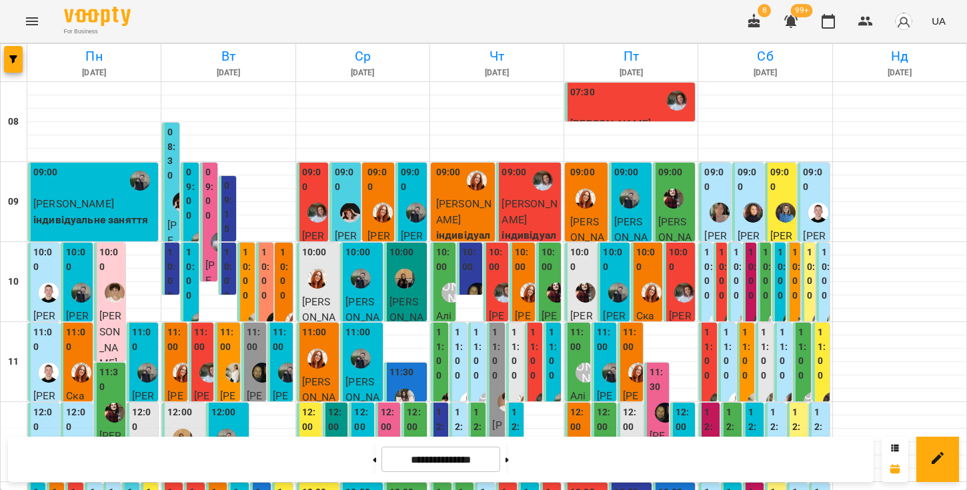
scroll to position [772, 0]
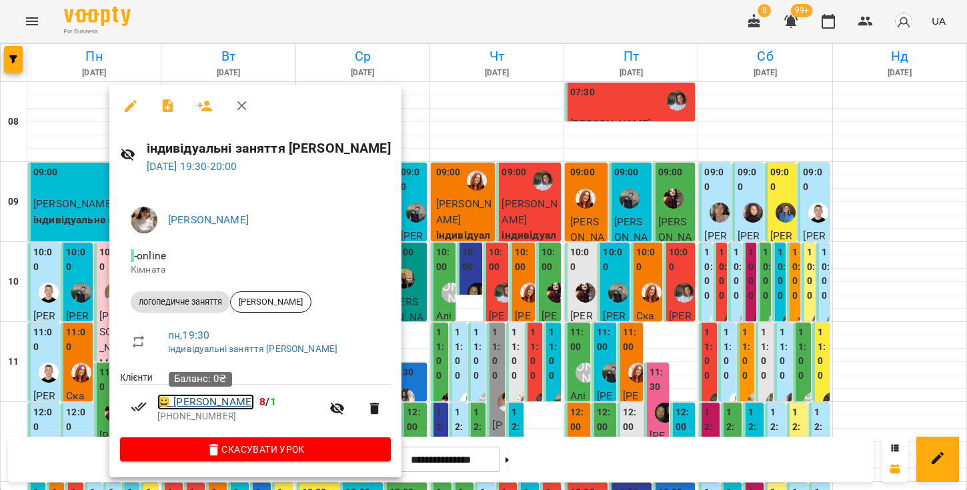
click at [225, 403] on link "😀 [PERSON_NAME]" at bounding box center [205, 402] width 97 height 16
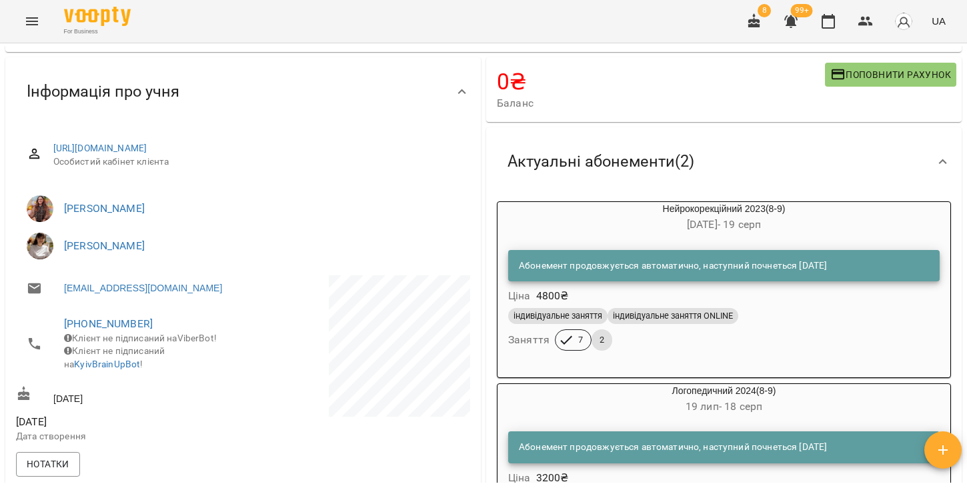
scroll to position [98, 0]
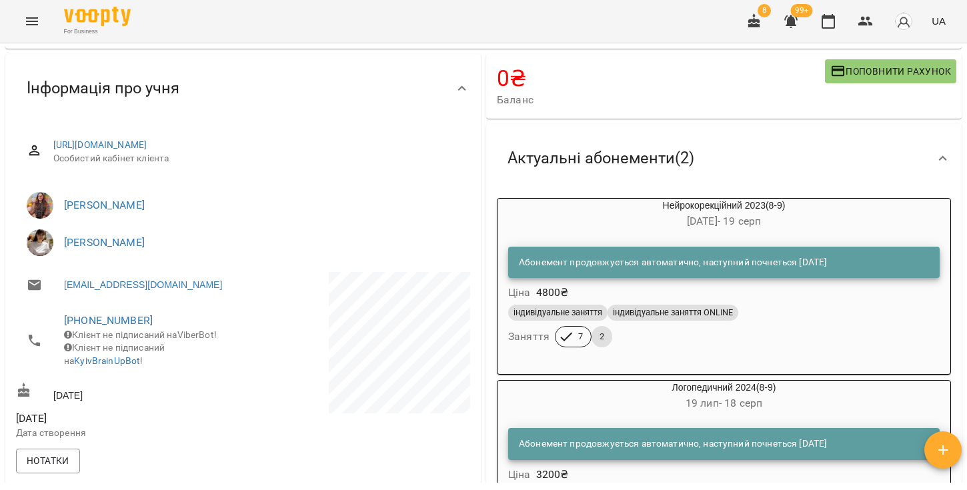
click at [572, 339] on span "7" at bounding box center [580, 337] width 21 height 12
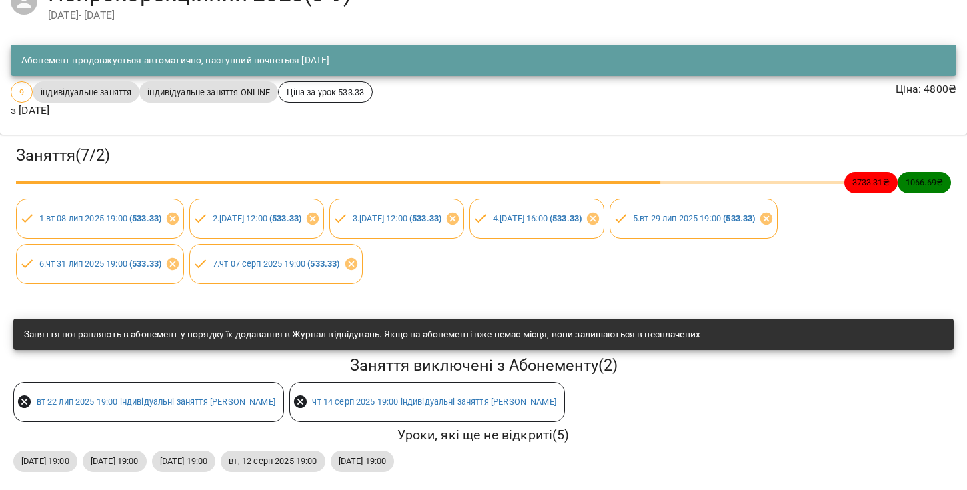
scroll to position [116, 0]
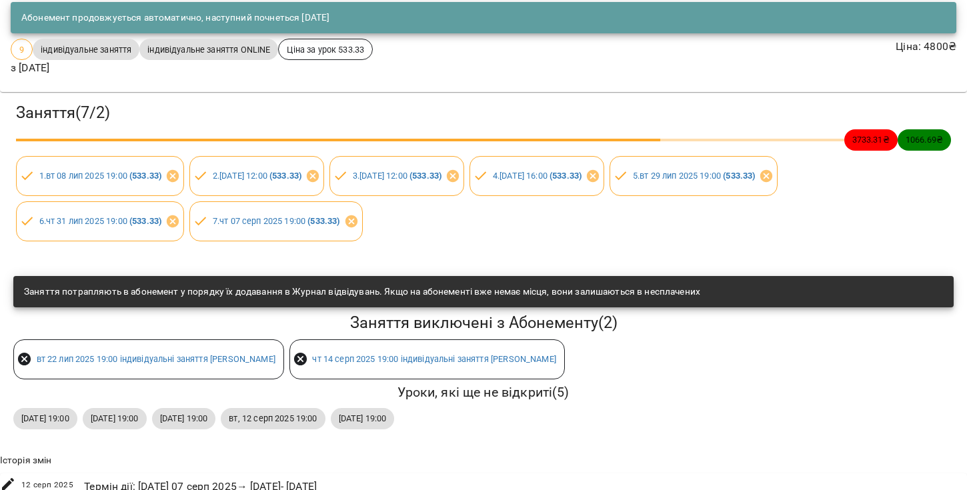
click at [353, 294] on div "Заняття потрапляють в абонемент у порядку їх додавання в Журнал відвідувань. Як…" at bounding box center [362, 292] width 676 height 24
click at [412, 251] on div "Заняття ( 7 / 2 ) 3733.31 ₴ 1066.69 ₴ 1 . [DATE] 19:00 ( 533.33 ) 2 . [DATE] 12…" at bounding box center [483, 171] width 972 height 165
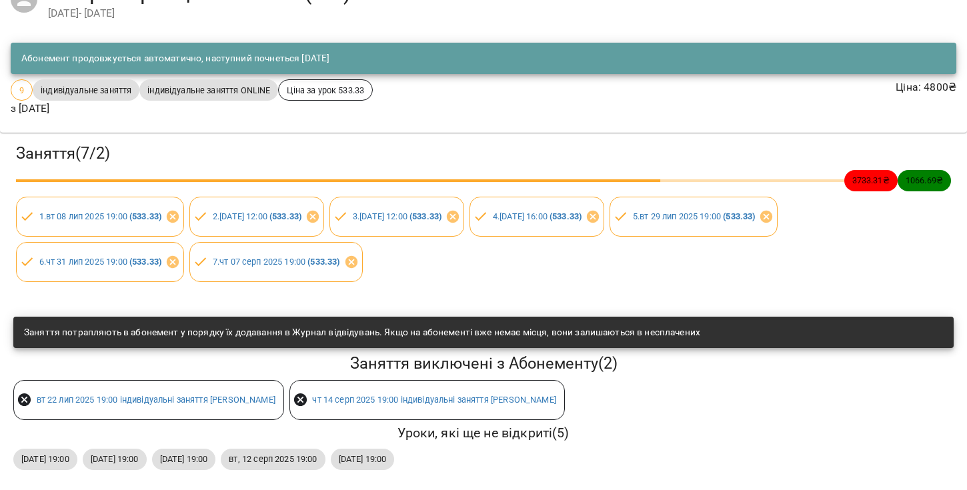
scroll to position [70, 0]
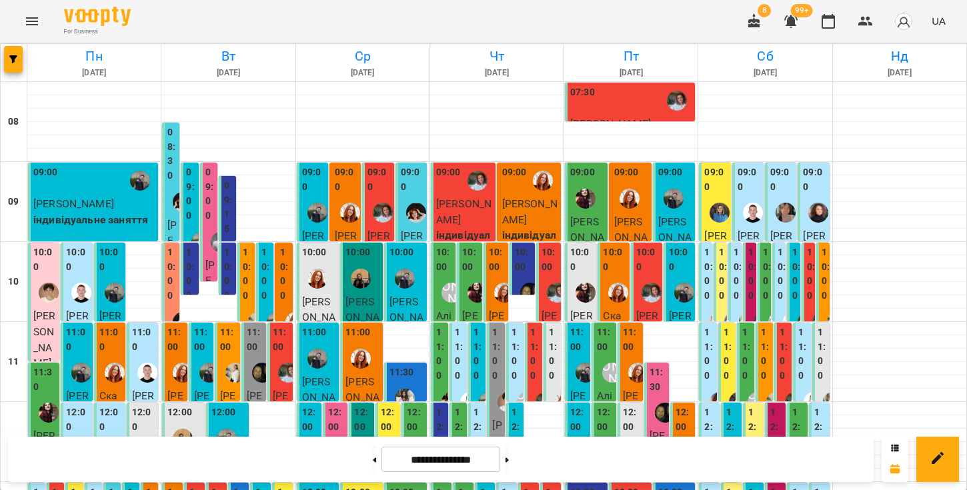
click at [80, 173] on div "09:00" at bounding box center [94, 180] width 122 height 31
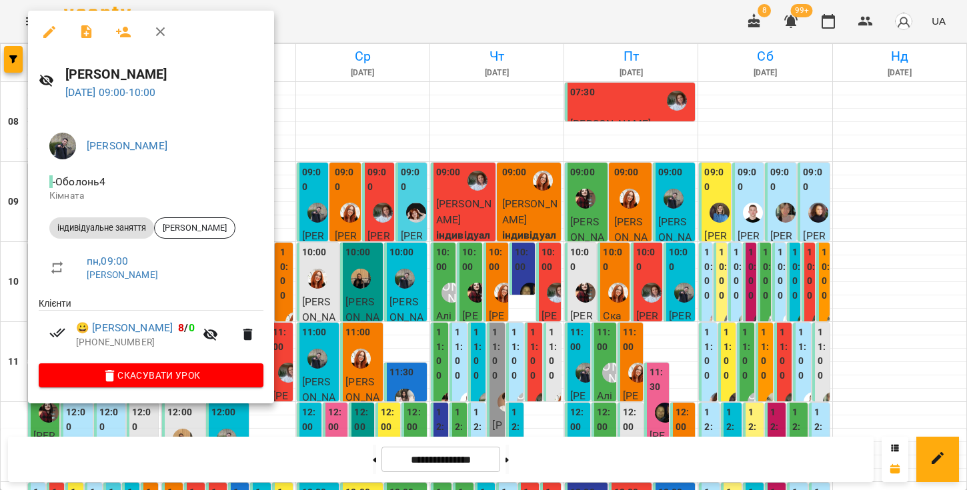
click at [156, 34] on icon "button" at bounding box center [161, 32] width 16 height 16
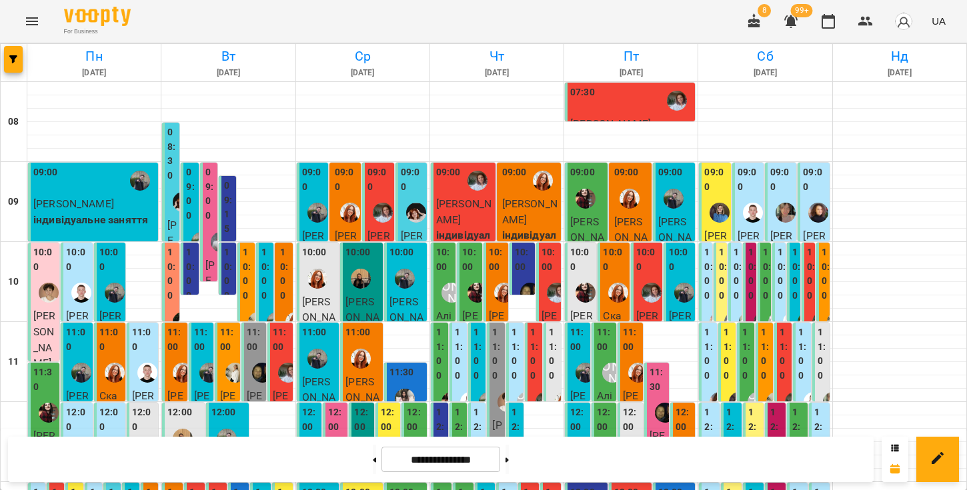
click at [47, 267] on label "10:00" at bounding box center [44, 259] width 23 height 29
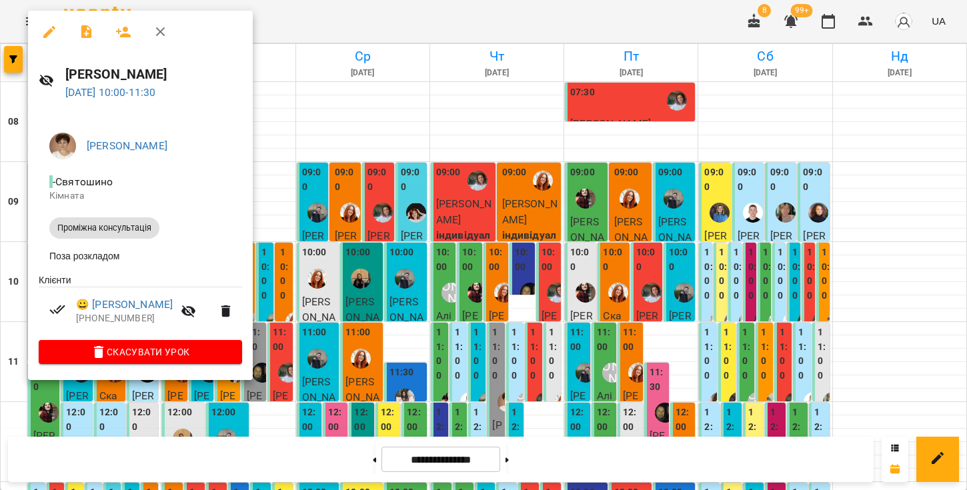
click at [159, 29] on icon "button" at bounding box center [160, 31] width 9 height 9
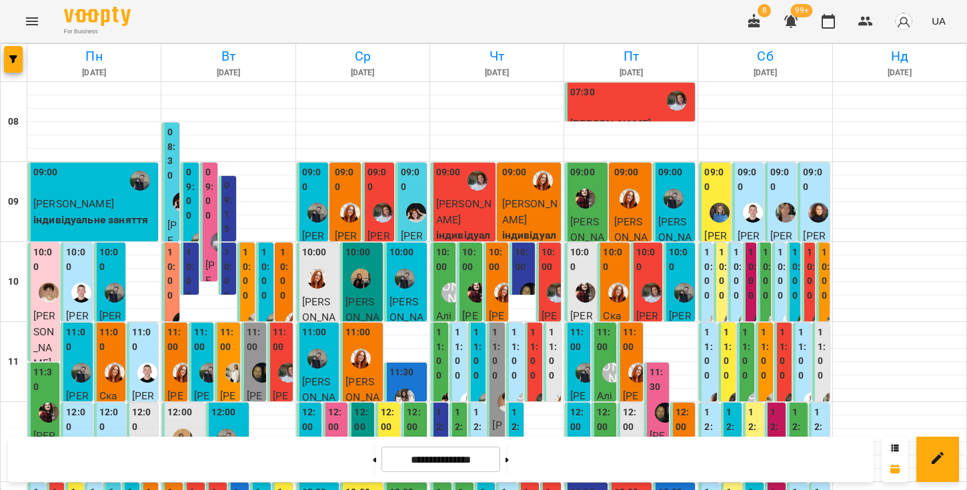
scroll to position [772, 0]
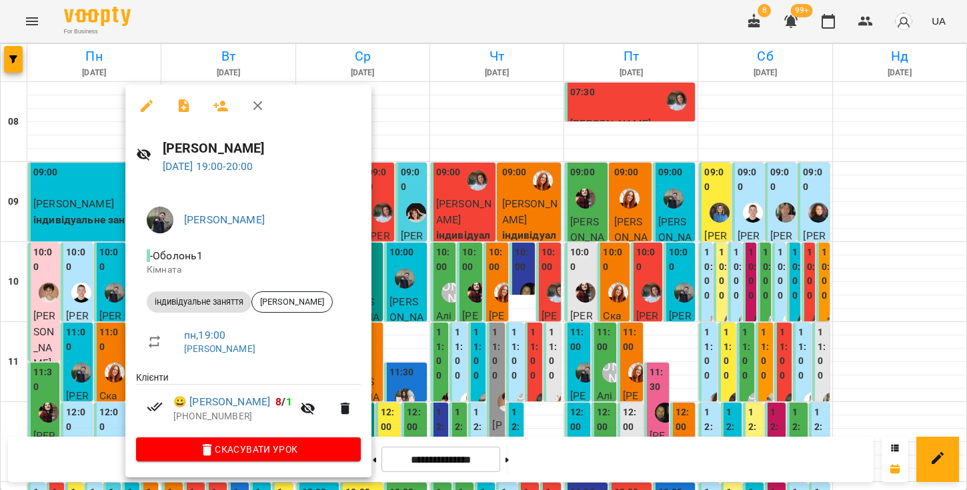
click at [259, 111] on icon "button" at bounding box center [258, 106] width 16 height 16
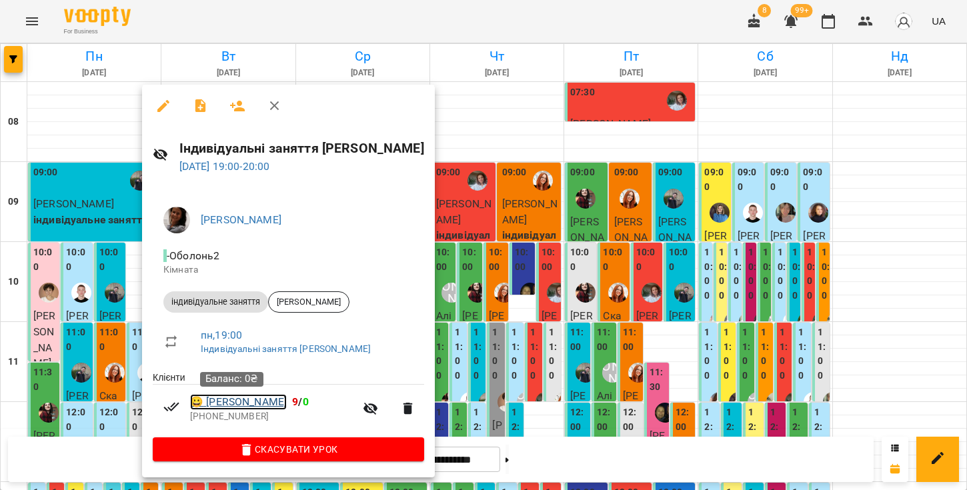
click at [234, 408] on link "😀 [PERSON_NAME]" at bounding box center [238, 402] width 97 height 16
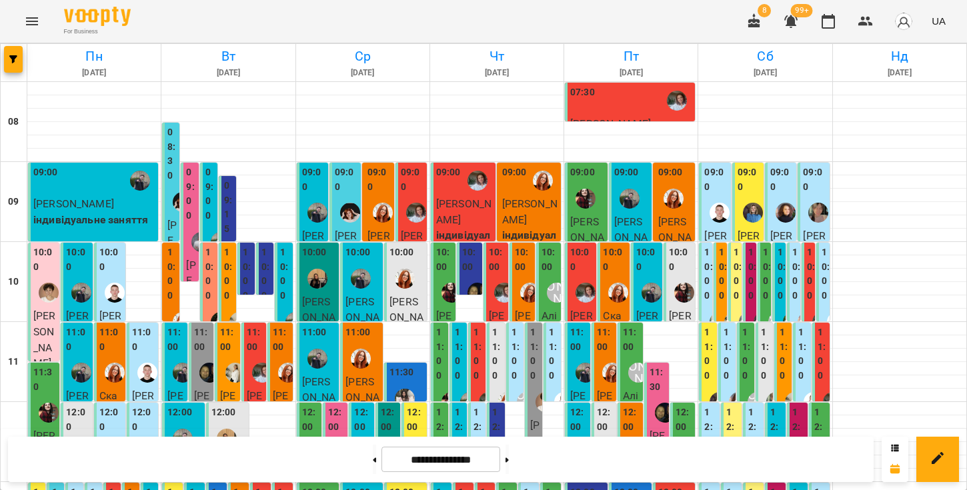
scroll to position [766, 0]
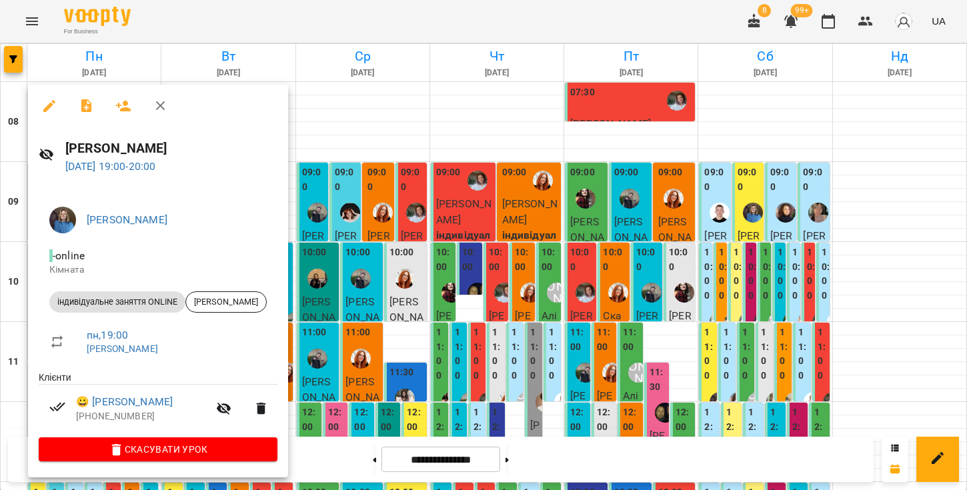
click at [161, 103] on icon "button" at bounding box center [161, 106] width 16 height 16
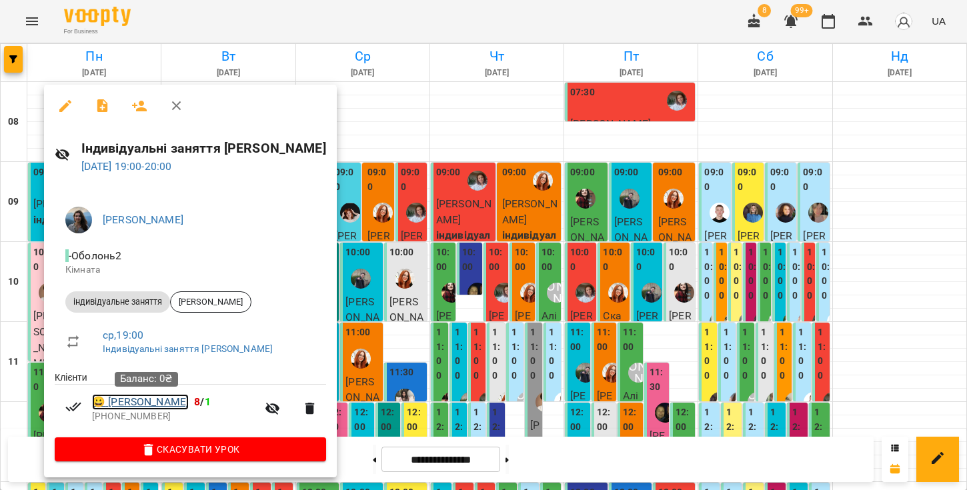
click at [161, 403] on link "😀 [PERSON_NAME]" at bounding box center [140, 402] width 97 height 16
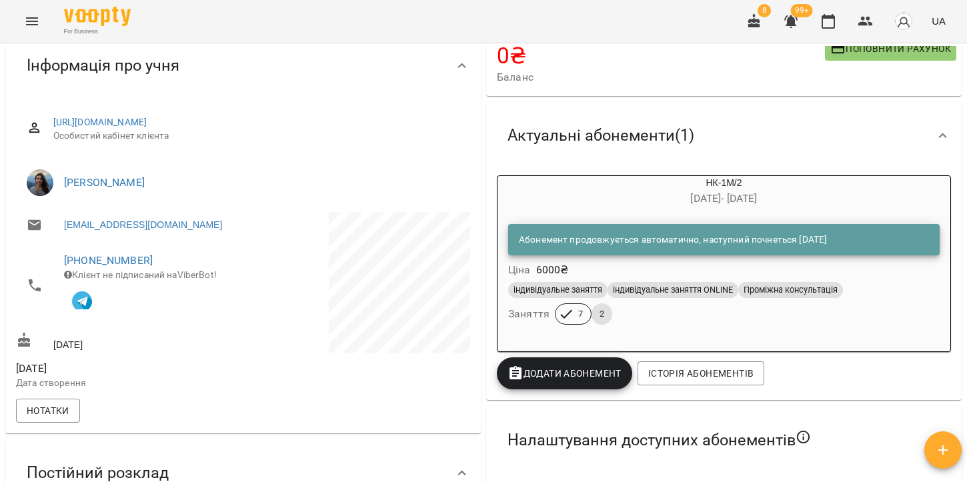
scroll to position [128, 0]
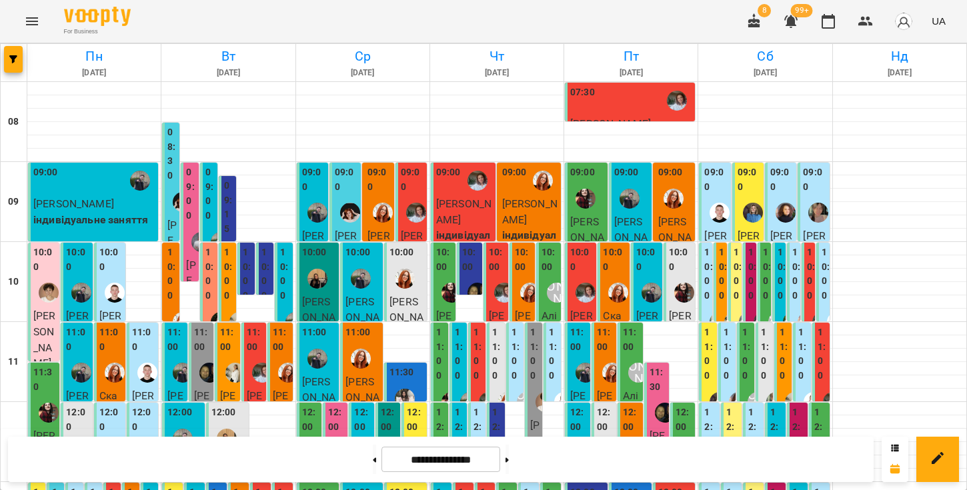
scroll to position [741, 0]
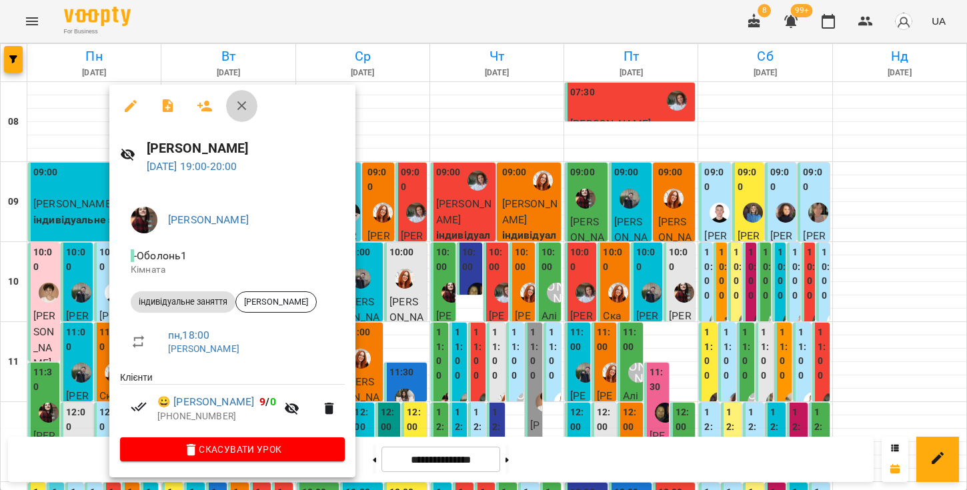
click at [237, 107] on icon "button" at bounding box center [242, 106] width 16 height 16
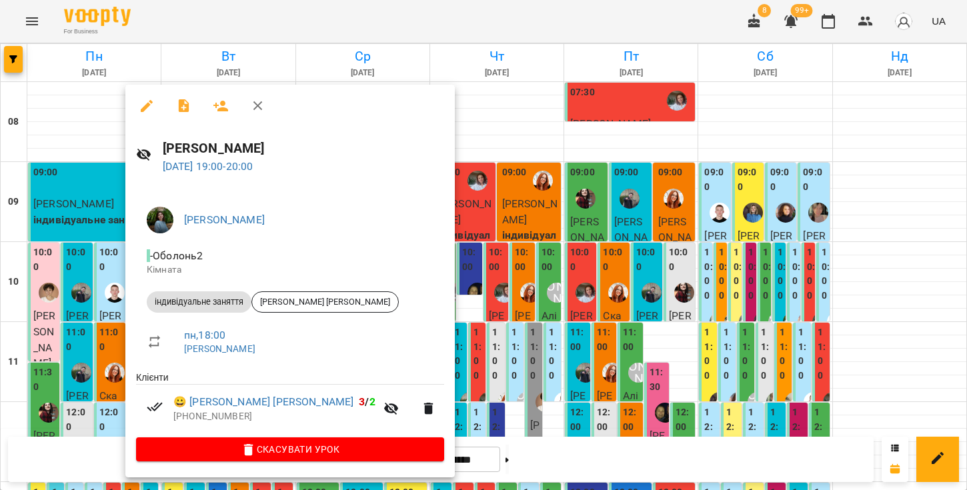
click at [255, 109] on icon "button" at bounding box center [258, 106] width 16 height 16
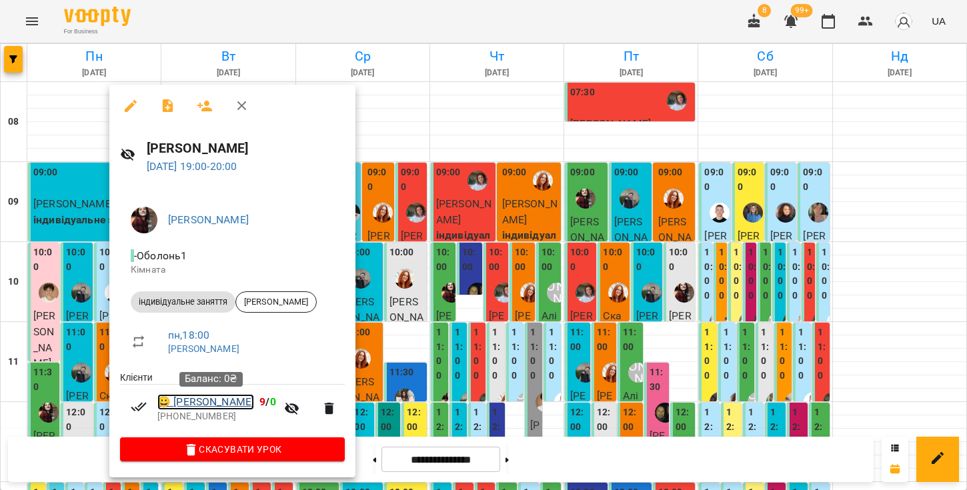
click at [220, 404] on link "😀 [PERSON_NAME]" at bounding box center [205, 402] width 97 height 16
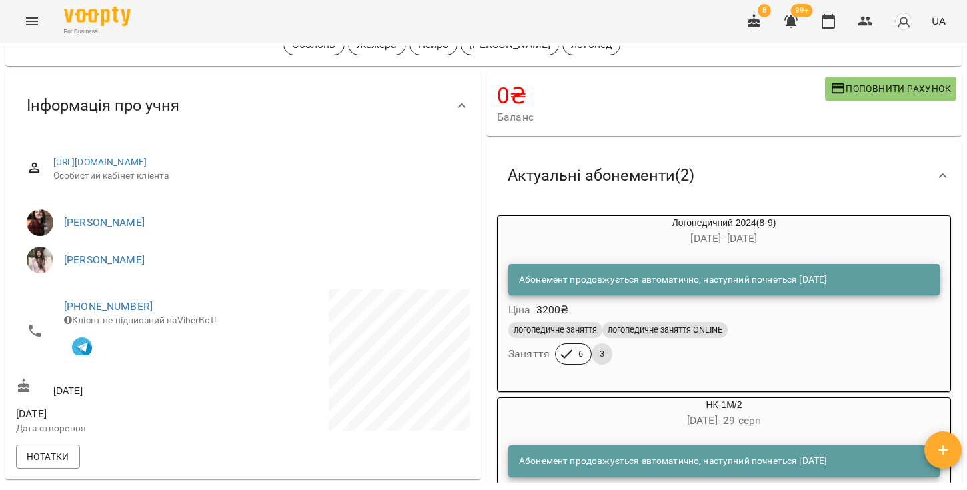
scroll to position [83, 0]
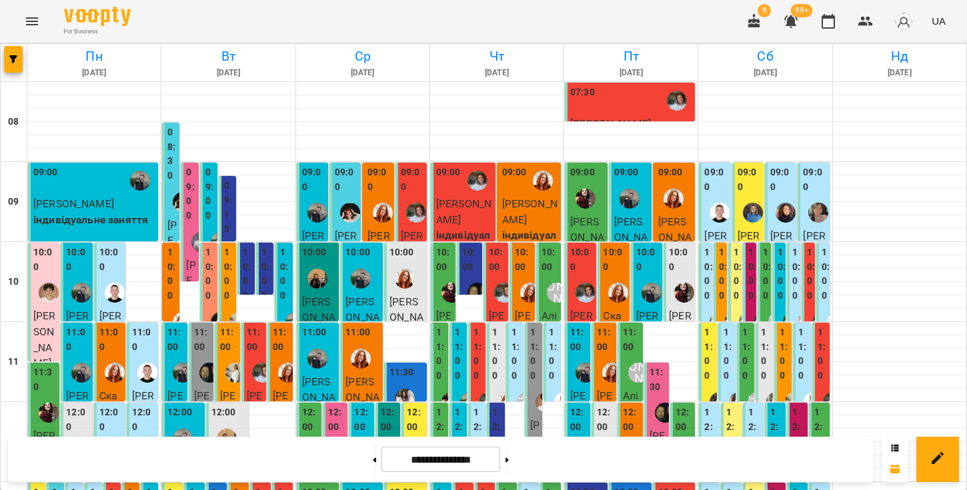
scroll to position [721, 0]
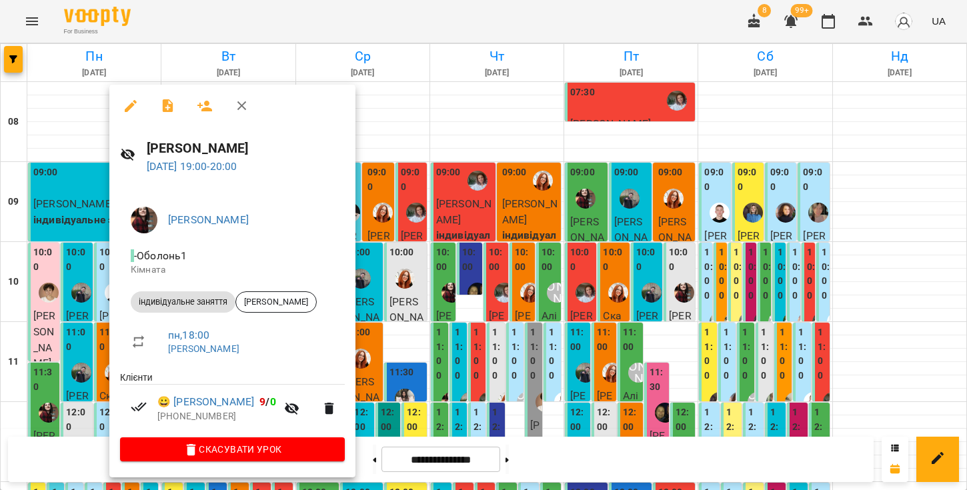
click at [245, 103] on icon "button" at bounding box center [242, 106] width 16 height 16
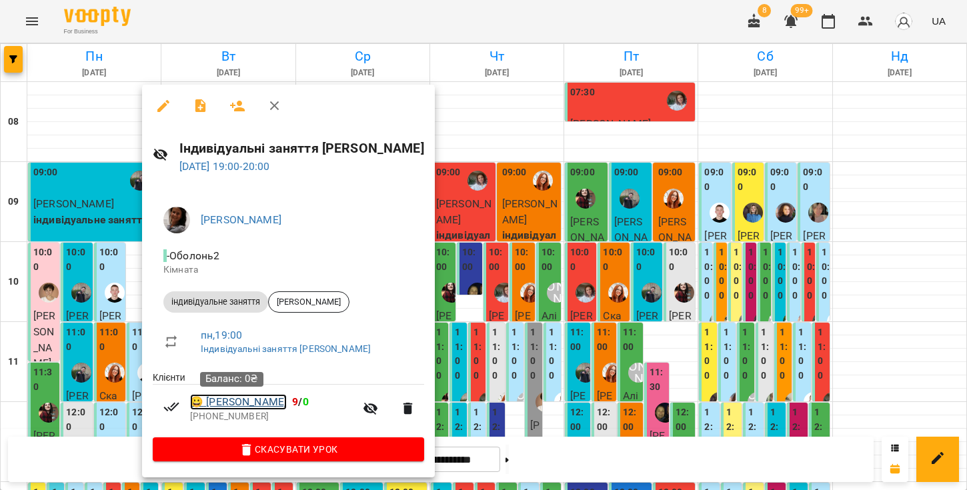
click at [258, 401] on link "😀 [PERSON_NAME]" at bounding box center [238, 402] width 97 height 16
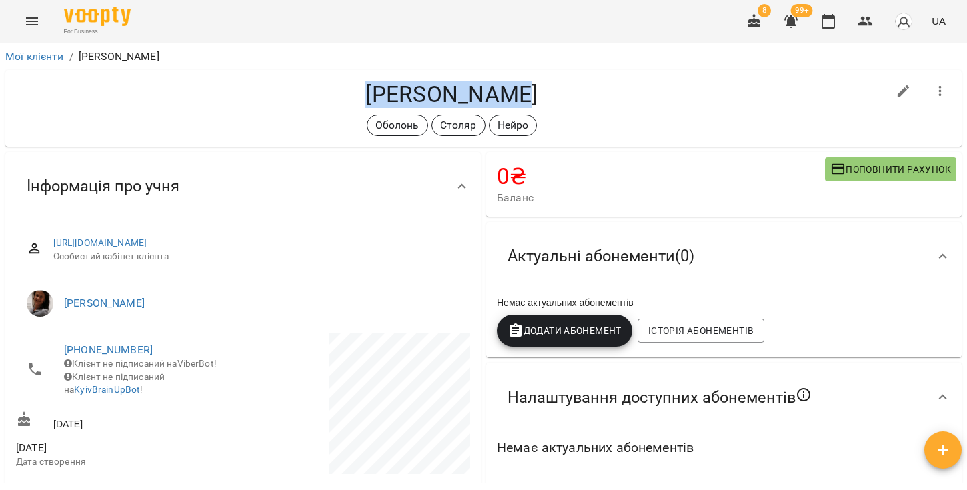
drag, startPoint x: 376, startPoint y: 93, endPoint x: 534, endPoint y: 89, distance: 158.1
click at [534, 89] on h4 "[PERSON_NAME]" at bounding box center [452, 94] width 872 height 27
copy h4 "[PERSON_NAME]"
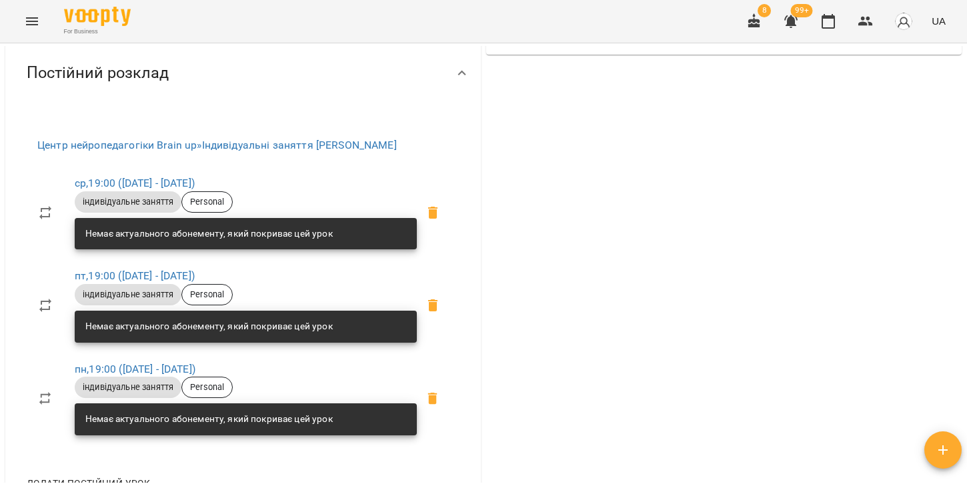
scroll to position [492, 0]
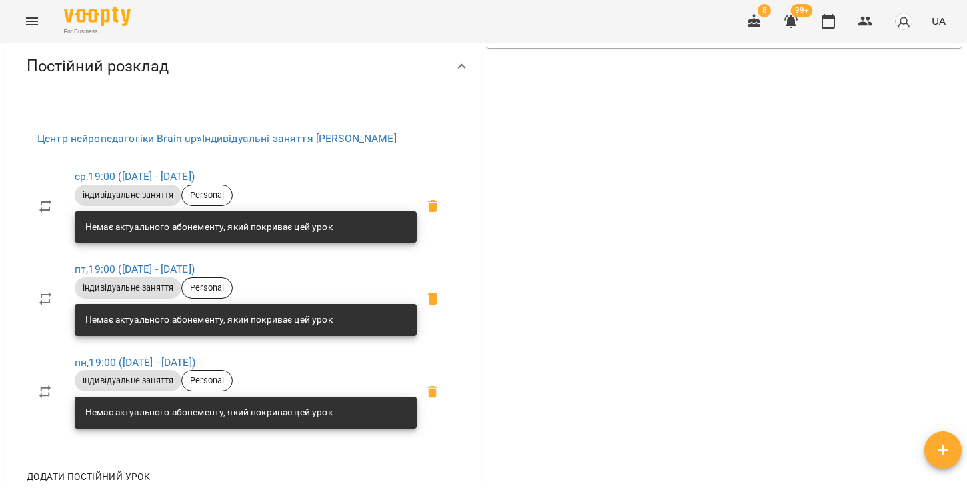
click at [454, 75] on icon at bounding box center [462, 67] width 16 height 16
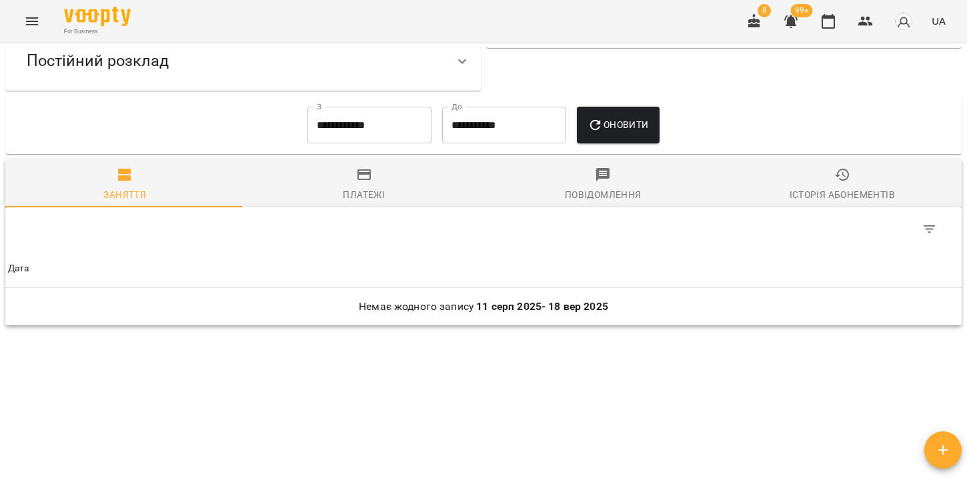
click at [794, 23] on icon "button" at bounding box center [790, 21] width 13 height 13
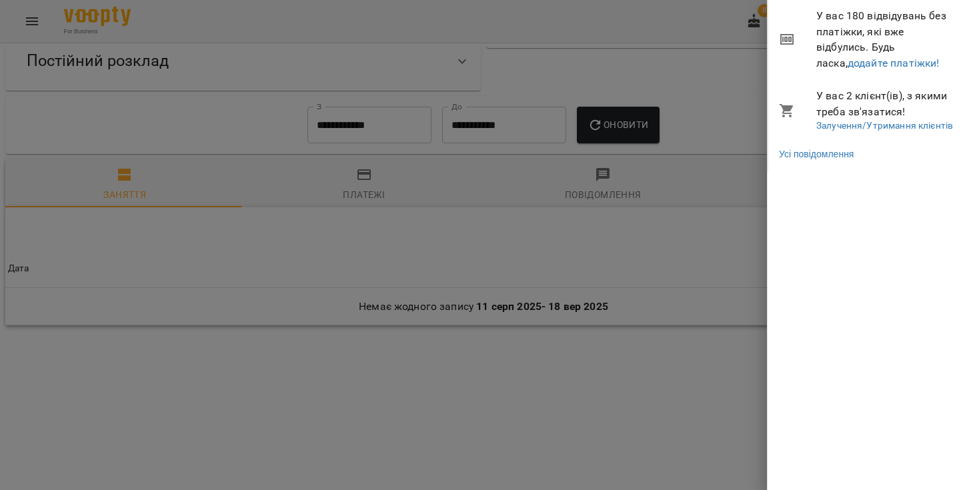
click at [692, 35] on div at bounding box center [483, 245] width 967 height 490
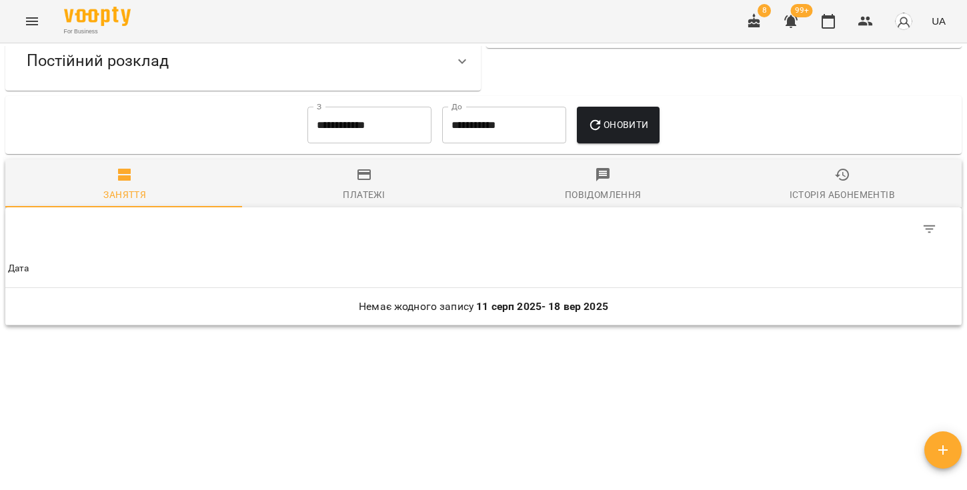
click at [751, 20] on icon "button" at bounding box center [754, 20] width 12 height 15
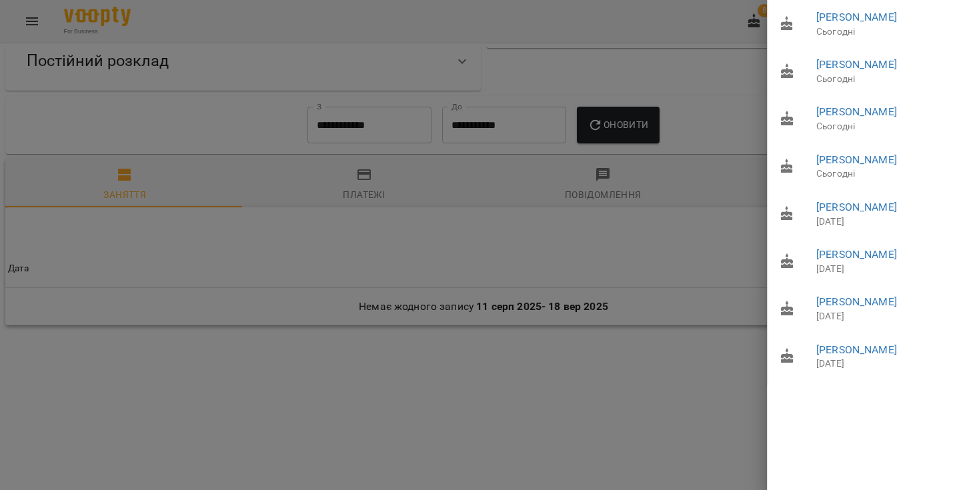
click at [679, 21] on div at bounding box center [483, 245] width 967 height 490
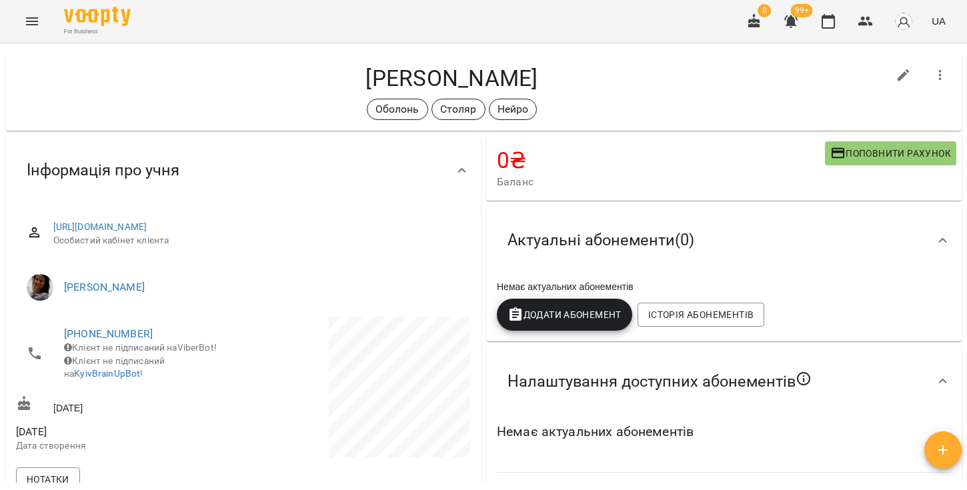
scroll to position [0, 0]
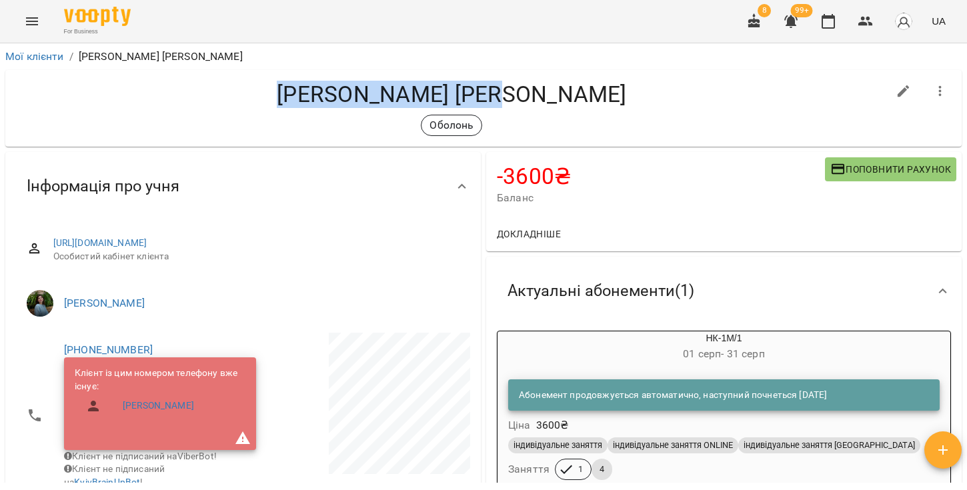
drag, startPoint x: 343, startPoint y: 95, endPoint x: 553, endPoint y: 90, distance: 209.5
click at [553, 90] on h4 "[PERSON_NAME] [PERSON_NAME]" at bounding box center [452, 94] width 872 height 27
copy h4 "[PERSON_NAME] [PERSON_NAME]"
click at [668, 203] on span "Баланс" at bounding box center [661, 198] width 328 height 16
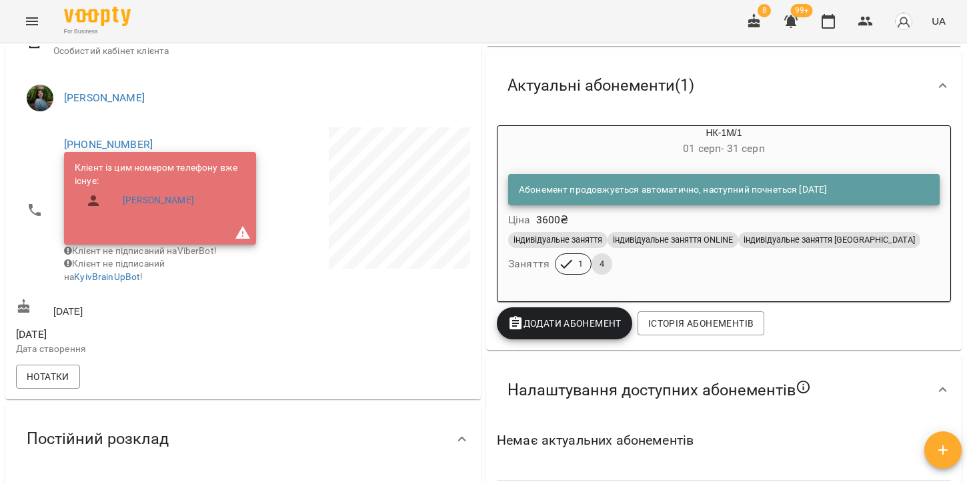
scroll to position [223, 0]
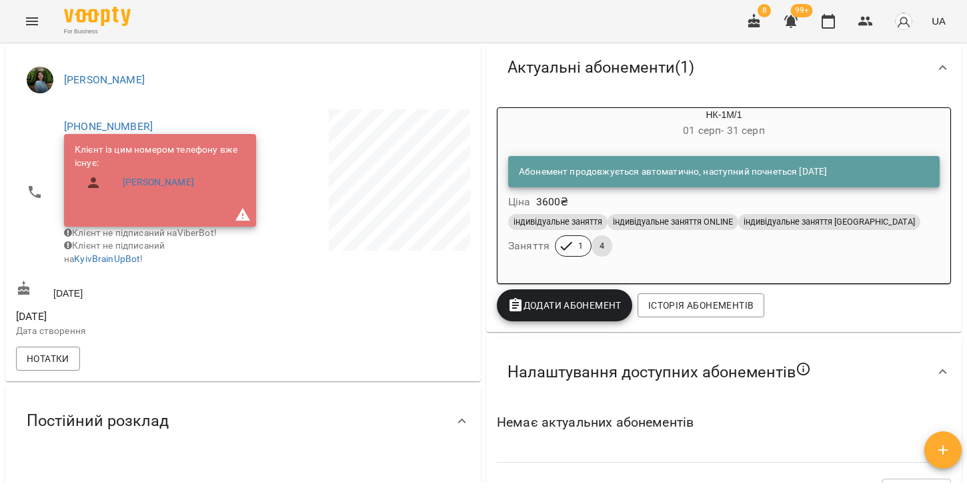
click at [484, 363] on div "Налаштування доступних абонементів Немає актуальних абонементів Зберегти" at bounding box center [724, 426] width 481 height 182
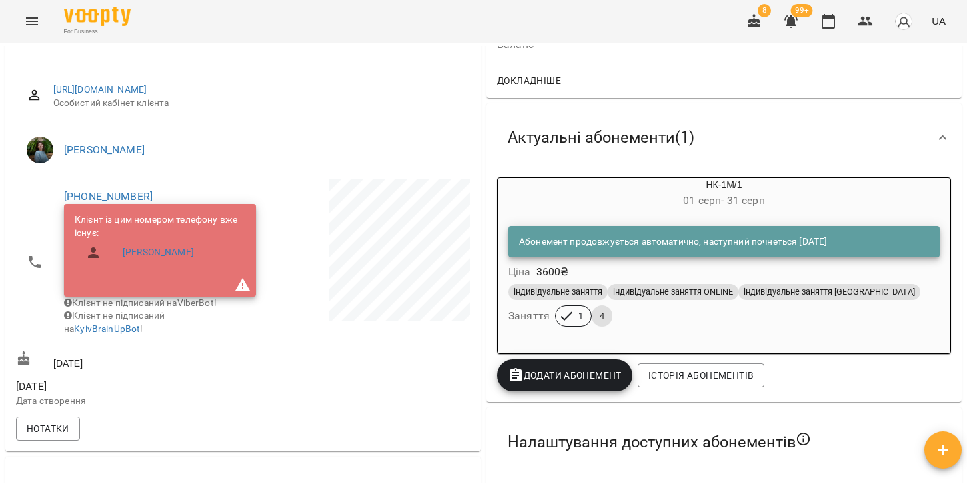
scroll to position [0, 0]
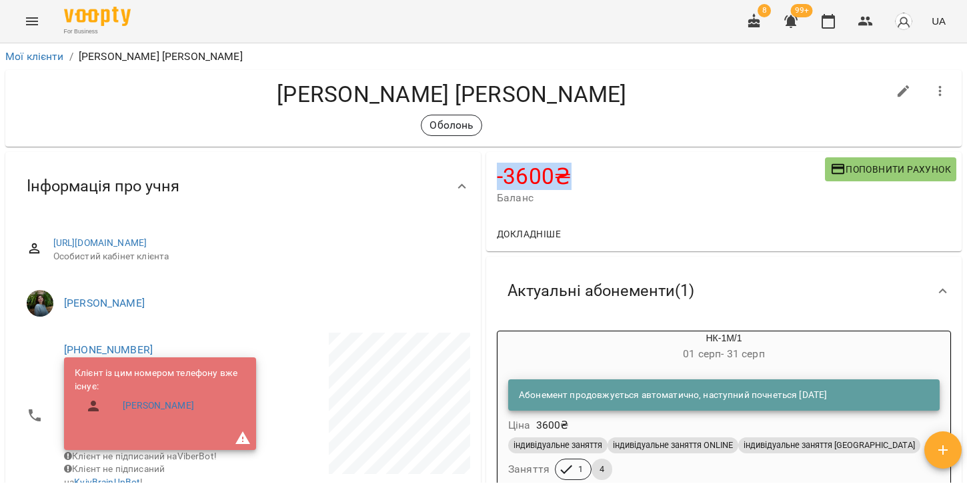
drag, startPoint x: 494, startPoint y: 174, endPoint x: 572, endPoint y: 173, distance: 78.0
click at [572, 173] on h4 "-3600 ₴" at bounding box center [661, 176] width 328 height 27
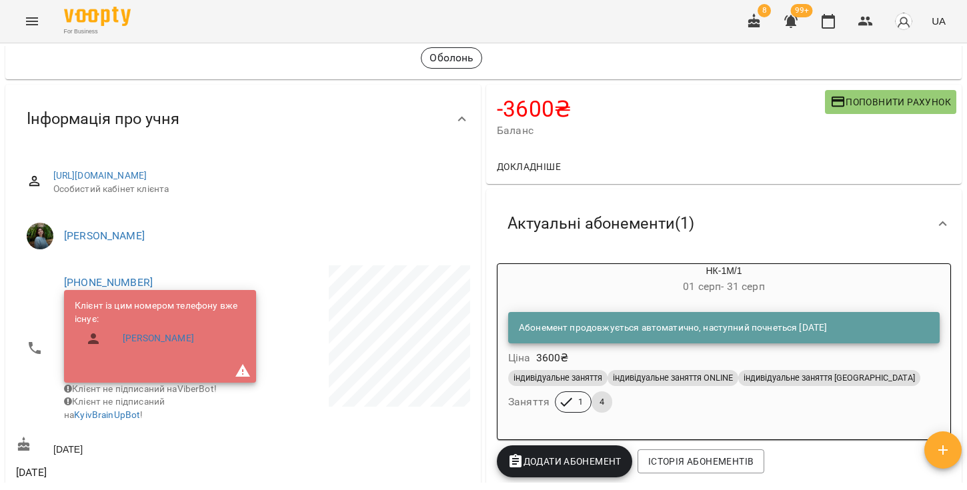
scroll to position [97, 0]
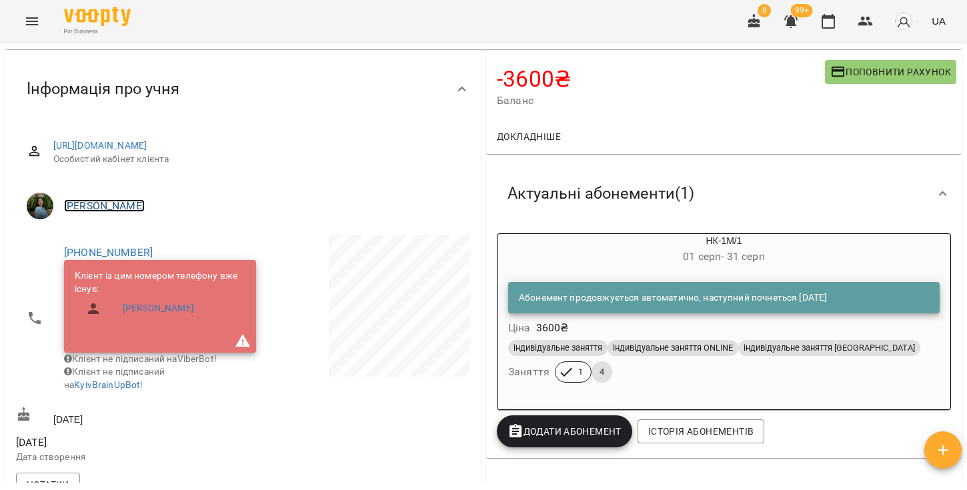
click at [98, 205] on link "[PERSON_NAME]" at bounding box center [104, 205] width 81 height 13
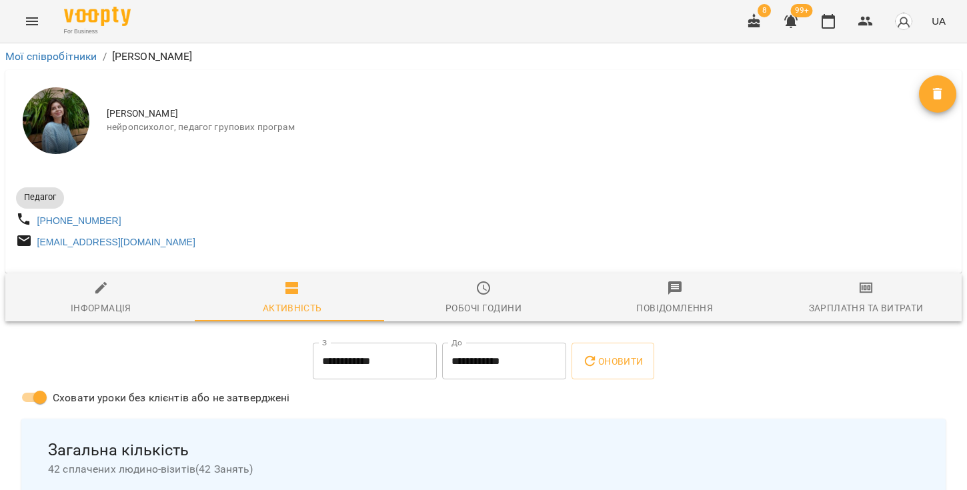
click at [701, 301] on span "Повідомлення" at bounding box center [674, 298] width 175 height 36
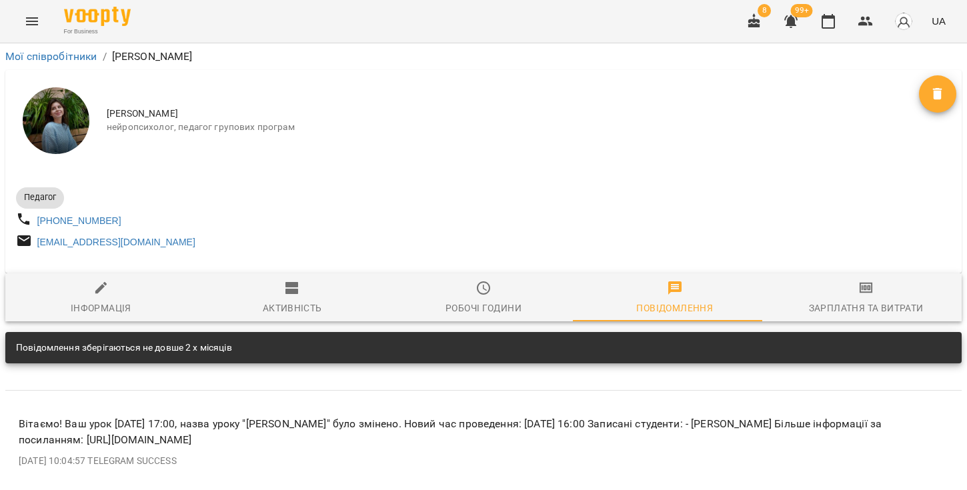
click at [100, 305] on span "Інформація" at bounding box center [100, 298] width 175 height 36
select select "**"
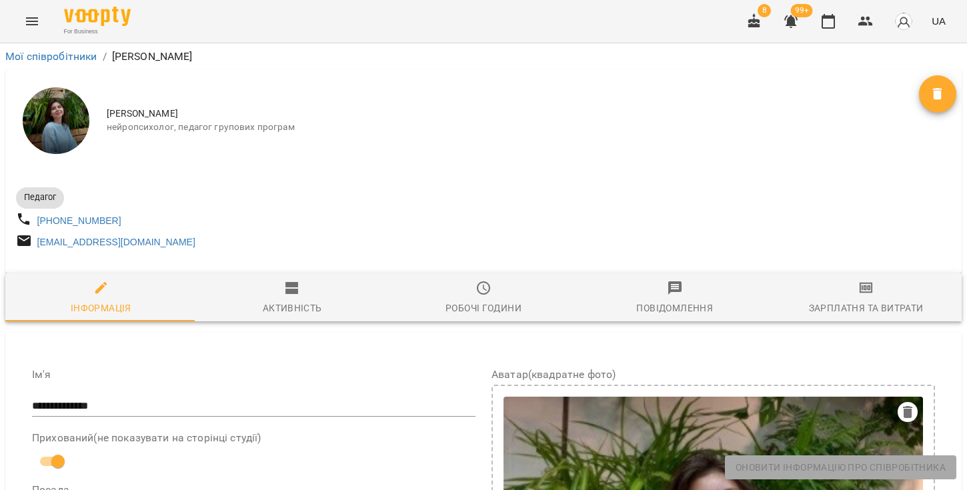
click at [21, 24] on button "Menu" at bounding box center [32, 21] width 32 height 32
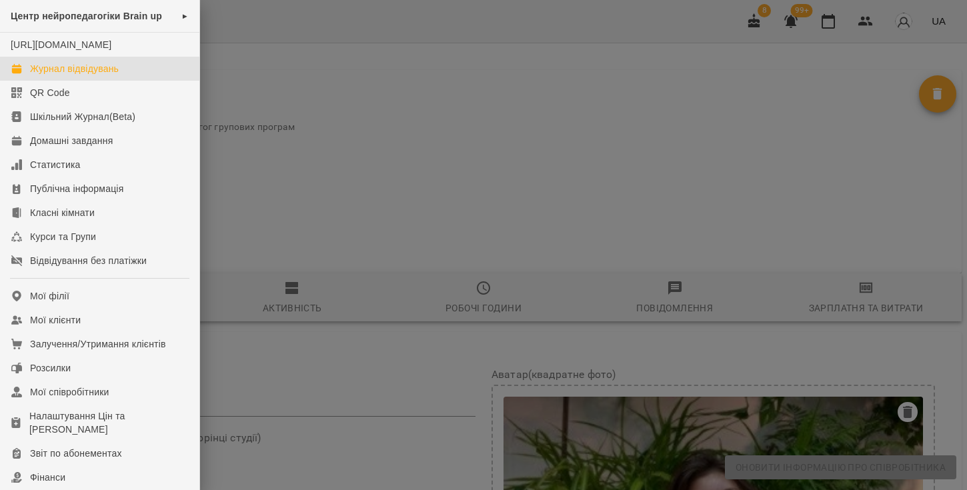
click at [81, 75] on div "Журнал відвідувань" at bounding box center [74, 68] width 89 height 13
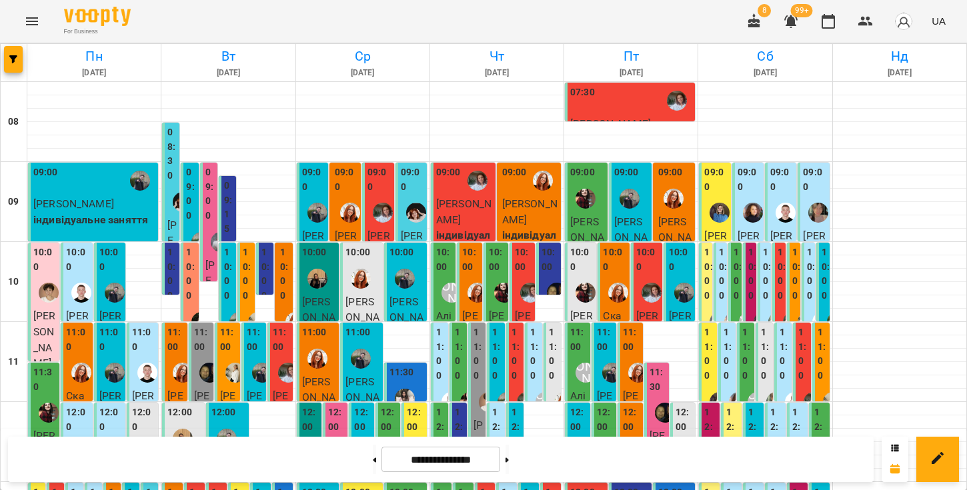
scroll to position [14, 0]
click at [509, 462] on icon at bounding box center [507, 460] width 3 height 5
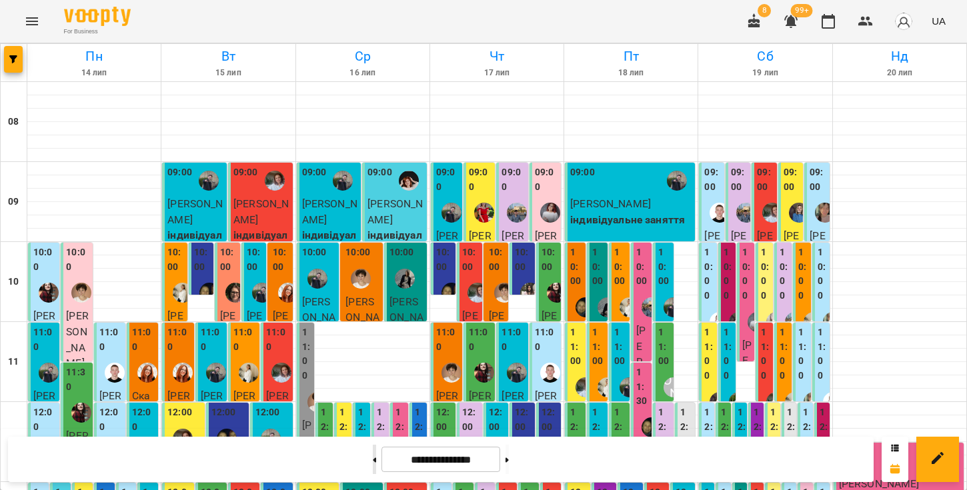
click at [373, 460] on button at bounding box center [374, 459] width 3 height 29
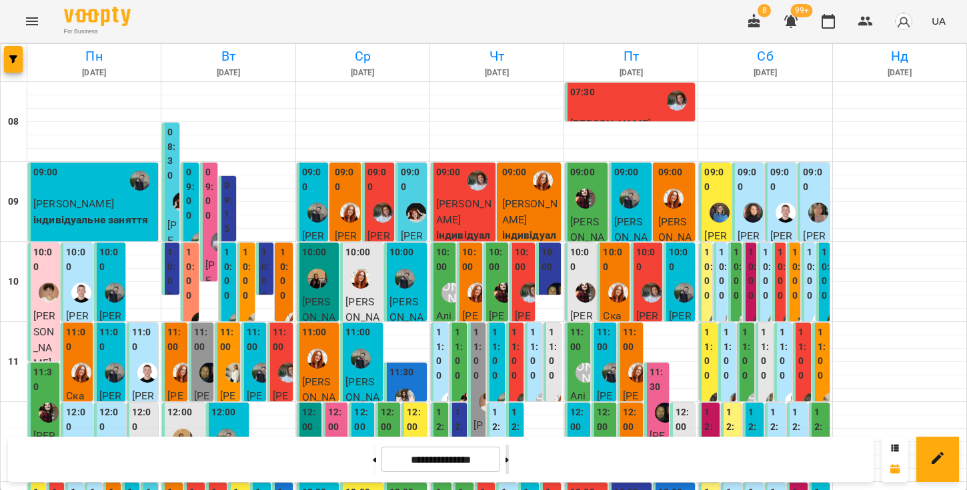
click at [509, 460] on icon at bounding box center [507, 460] width 3 height 5
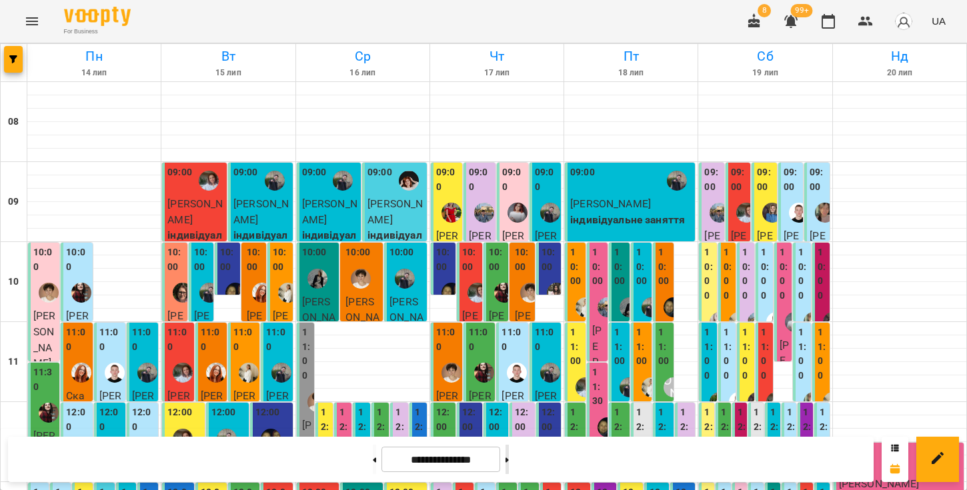
click at [509, 462] on button at bounding box center [507, 459] width 3 height 29
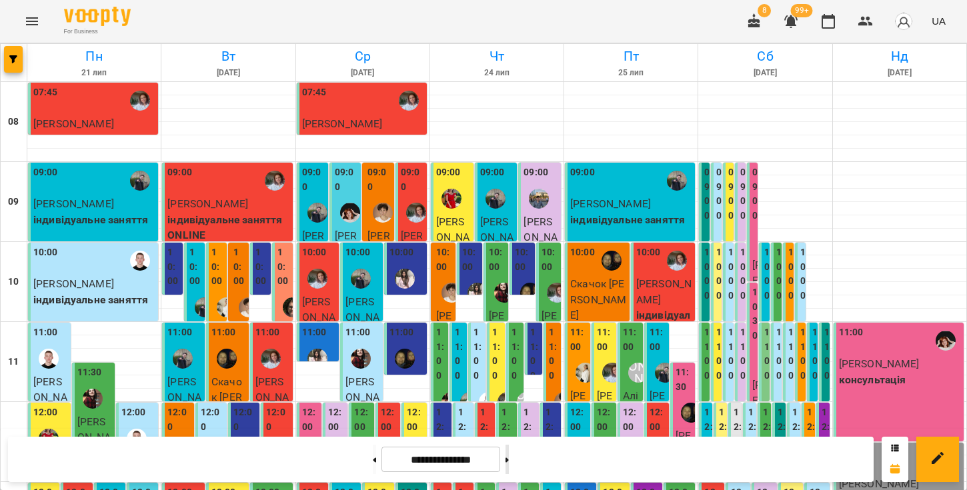
click at [509, 462] on button at bounding box center [507, 459] width 3 height 29
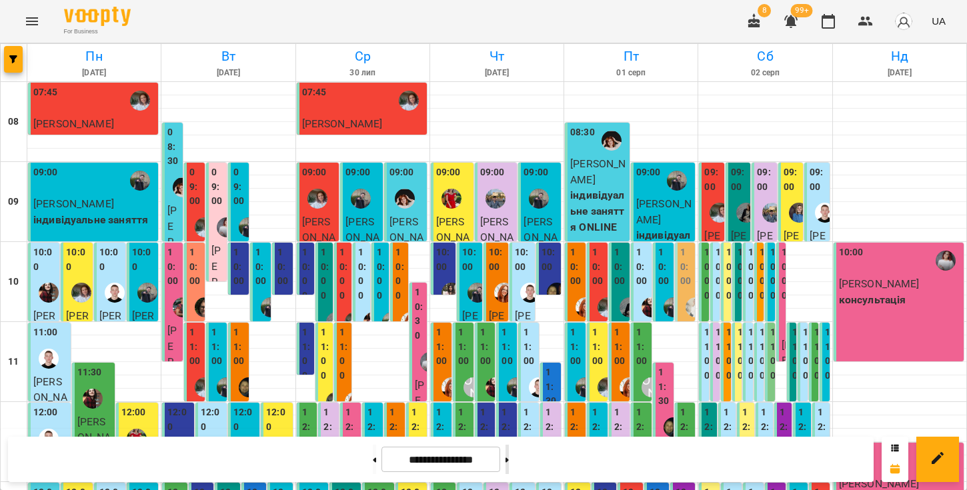
click at [509, 462] on button at bounding box center [507, 459] width 3 height 29
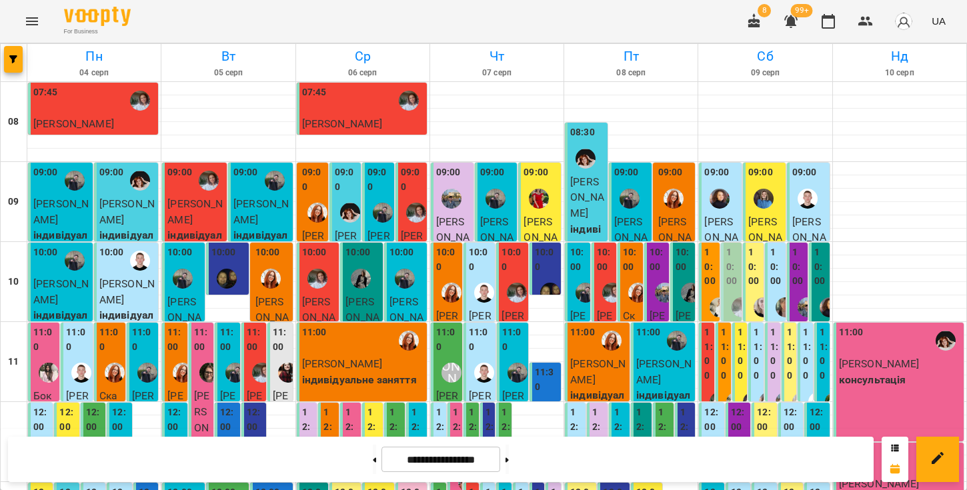
click at [416, 459] on input "**********" at bounding box center [440, 460] width 119 height 26
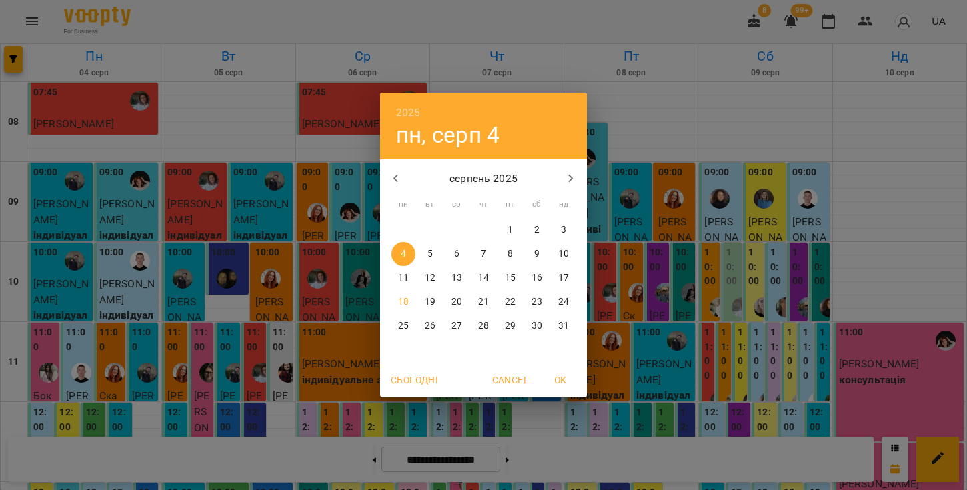
click at [565, 177] on icon "button" at bounding box center [571, 179] width 16 height 16
click at [397, 179] on icon "button" at bounding box center [396, 179] width 16 height 16
click at [498, 382] on span "Cancel" at bounding box center [510, 380] width 36 height 16
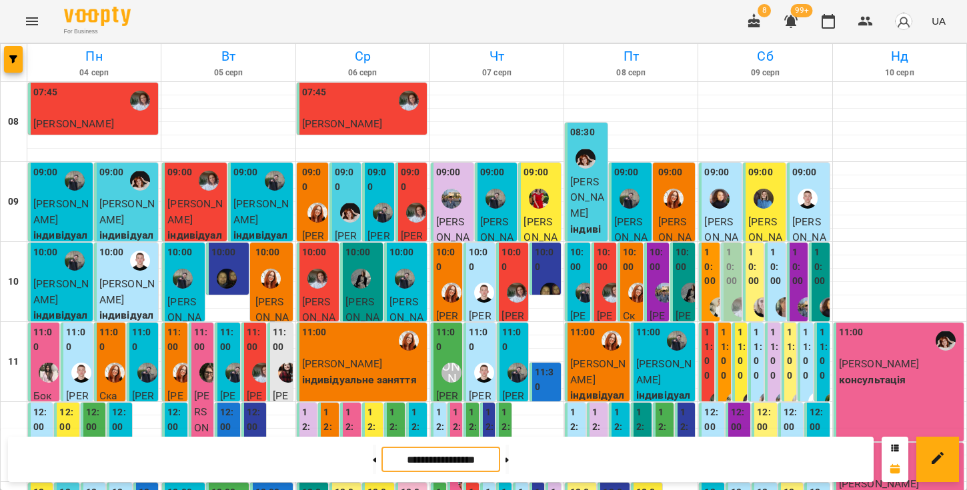
click at [33, 21] on icon "Menu" at bounding box center [32, 21] width 12 height 8
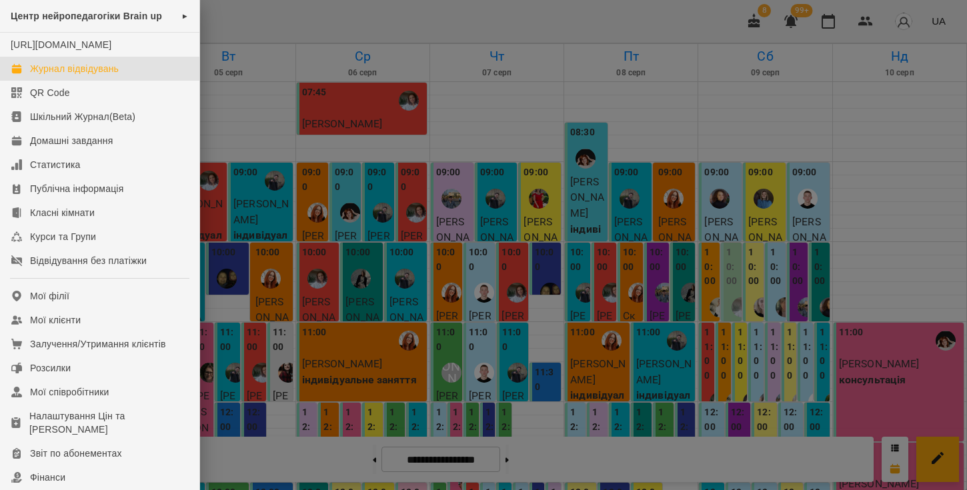
click at [254, 23] on div at bounding box center [483, 245] width 967 height 490
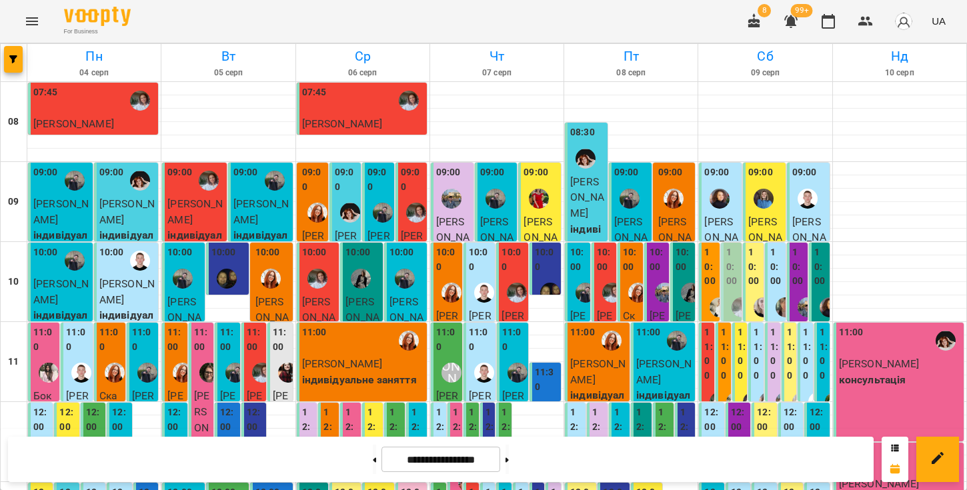
scroll to position [355, 0]
click at [509, 466] on button at bounding box center [507, 459] width 3 height 29
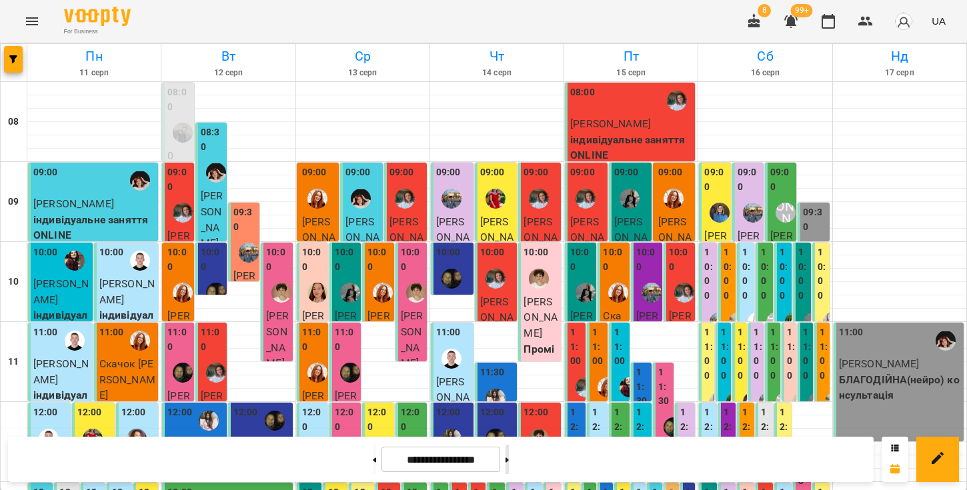
click at [509, 466] on button at bounding box center [507, 459] width 3 height 29
type input "**********"
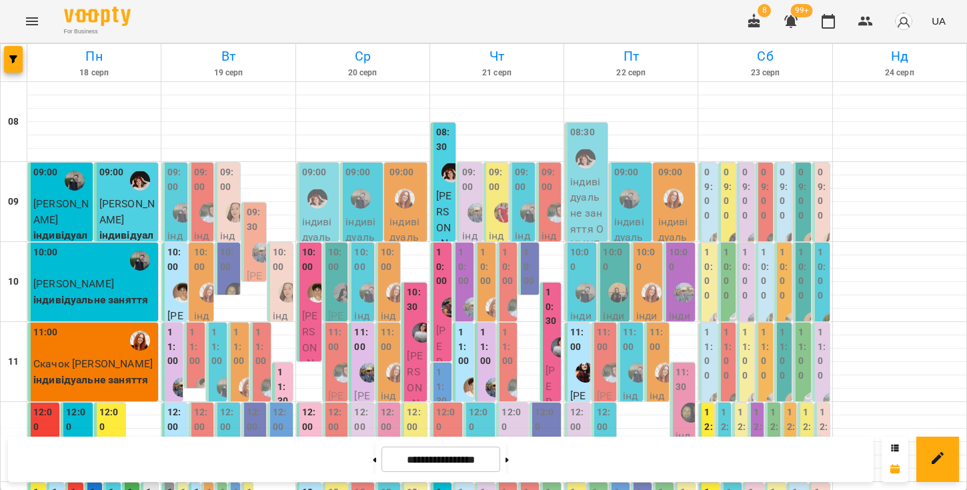
scroll to position [730, 0]
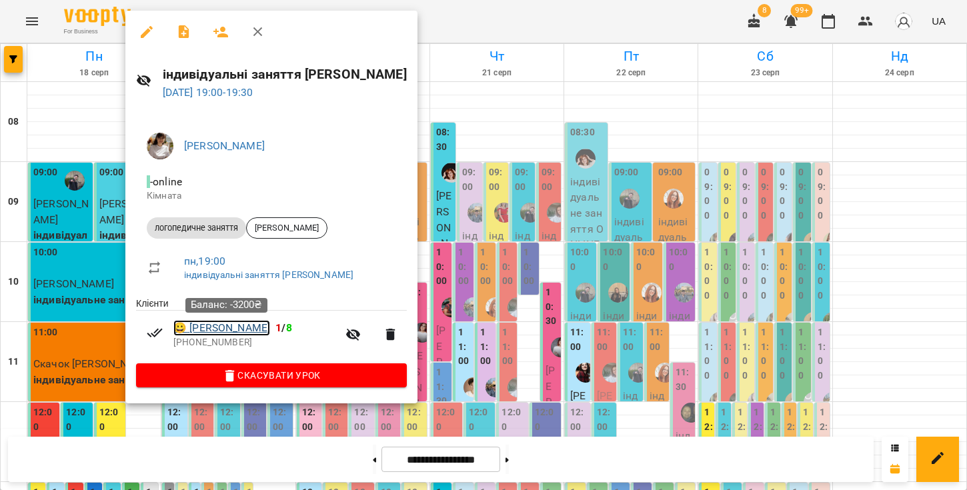
click at [251, 332] on link "😀 Портова Василина" at bounding box center [221, 328] width 97 height 16
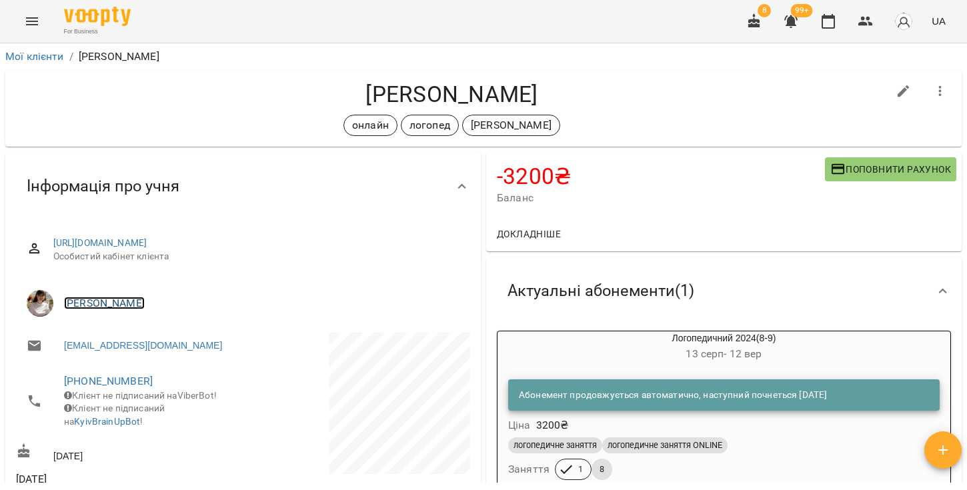
click at [105, 305] on link "[PERSON_NAME]" at bounding box center [104, 303] width 81 height 13
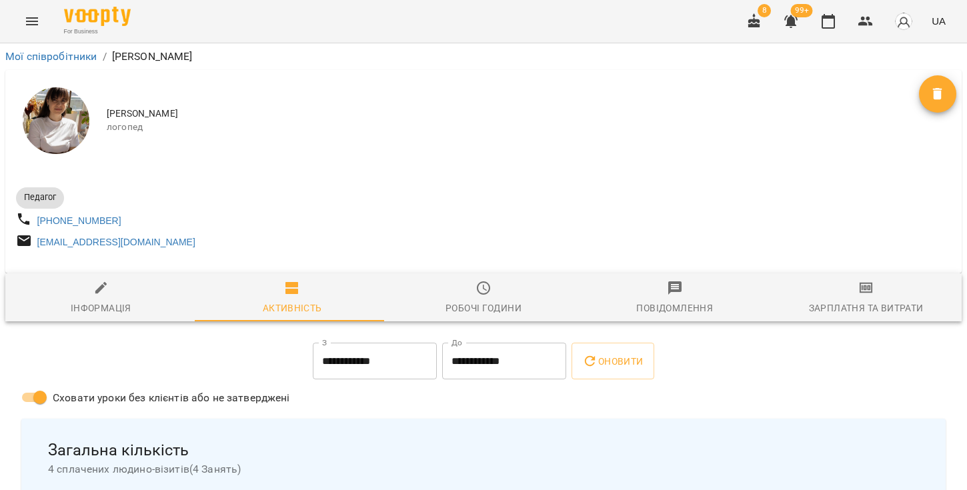
click at [630, 81] on div "Анна Ягмурджи логопед" at bounding box center [483, 120] width 956 height 101
click at [27, 11] on button "Menu" at bounding box center [32, 21] width 32 height 32
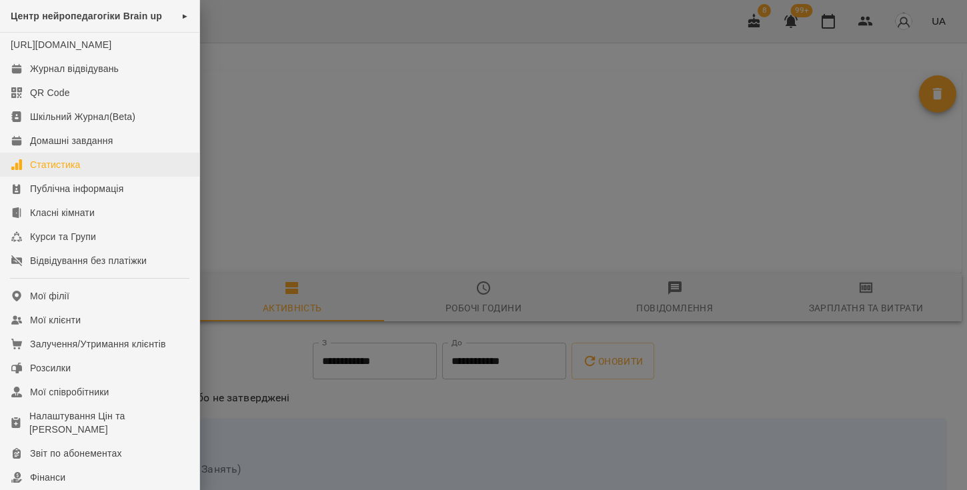
scroll to position [197, 0]
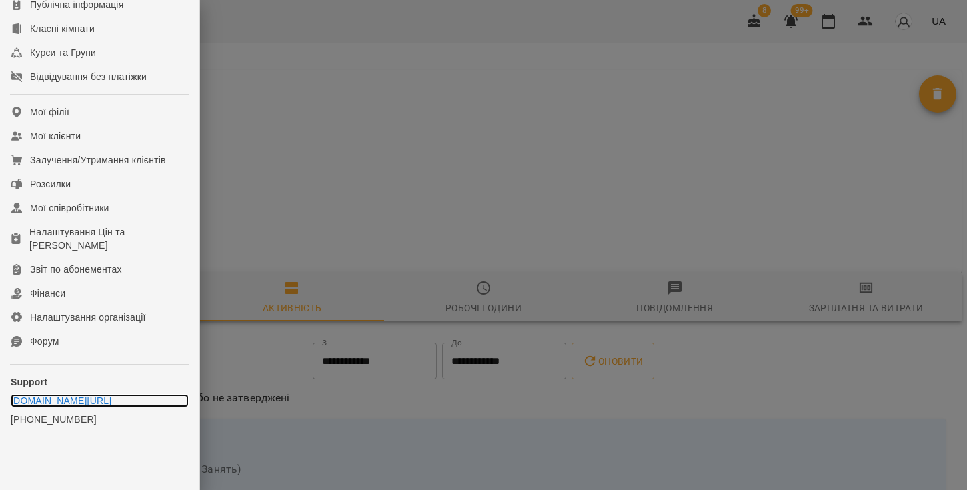
click at [40, 402] on link "t.me/vooptysupport" at bounding box center [100, 400] width 178 height 13
click at [544, 175] on div at bounding box center [483, 245] width 967 height 490
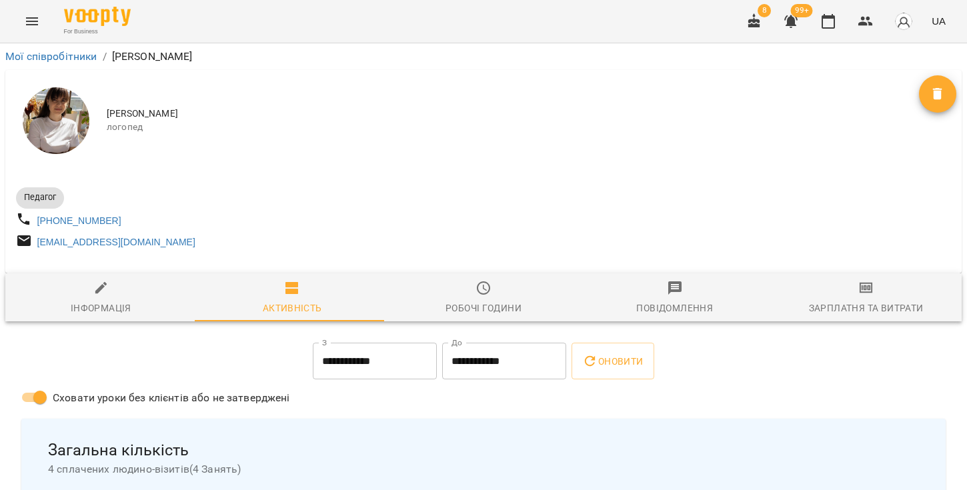
click at [752, 22] on icon "button" at bounding box center [754, 21] width 16 height 16
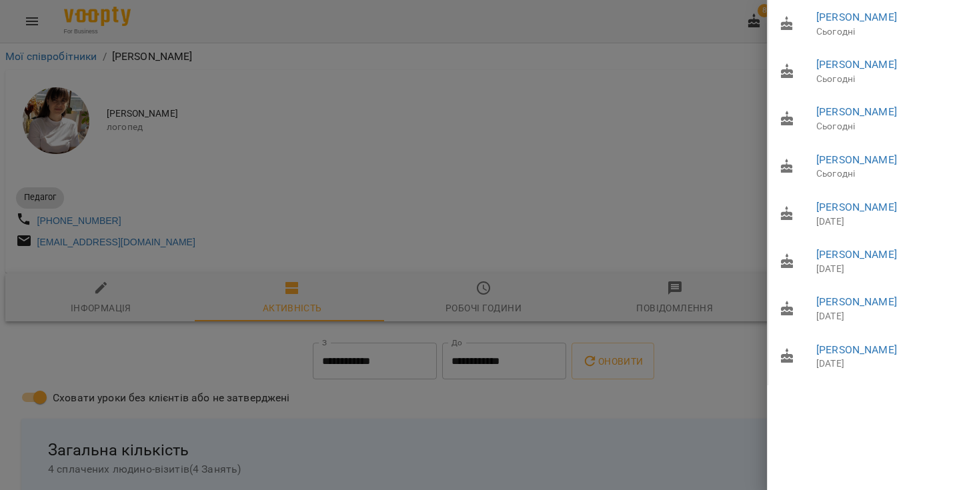
click at [678, 116] on div at bounding box center [483, 245] width 967 height 490
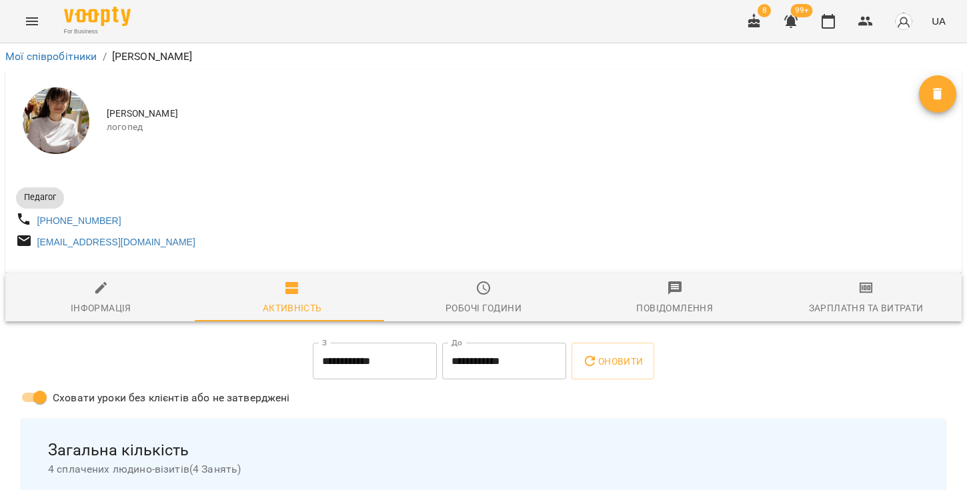
click at [793, 23] on icon "button" at bounding box center [790, 21] width 13 height 13
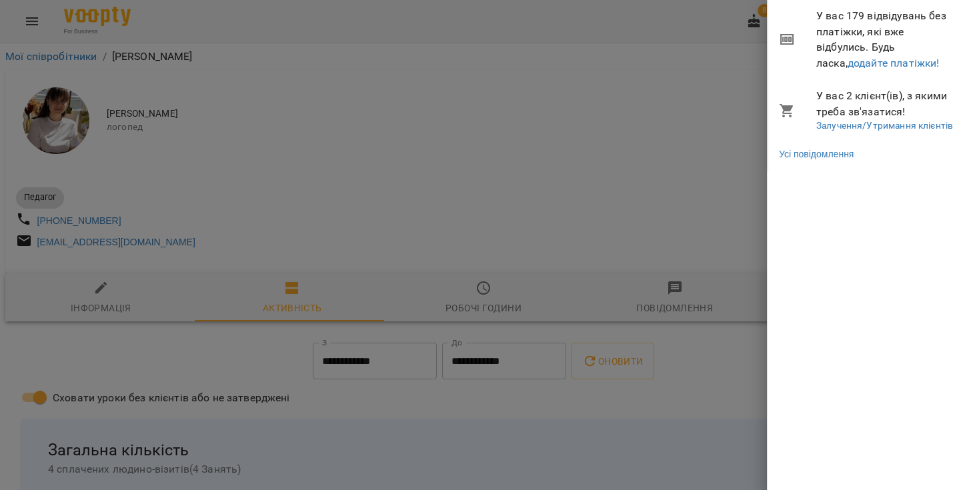
click at [714, 79] on div at bounding box center [483, 245] width 967 height 490
